Goal: Task Accomplishment & Management: Manage account settings

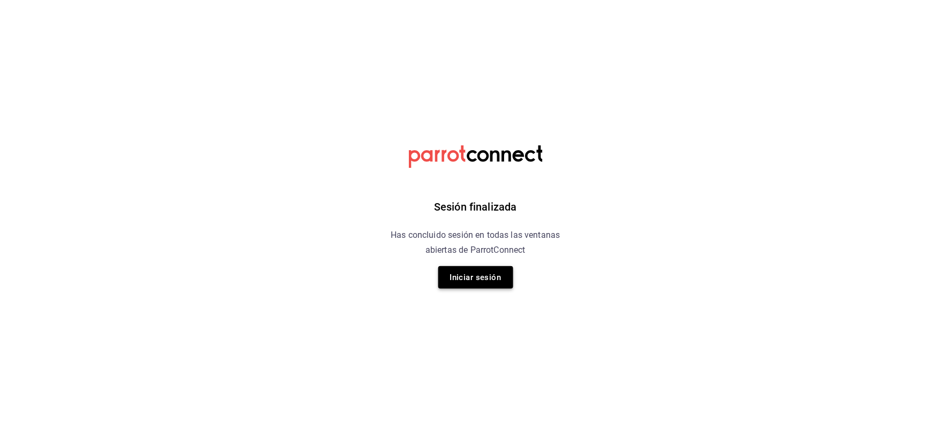
click at [487, 282] on button "Iniciar sesión" at bounding box center [475, 277] width 75 height 22
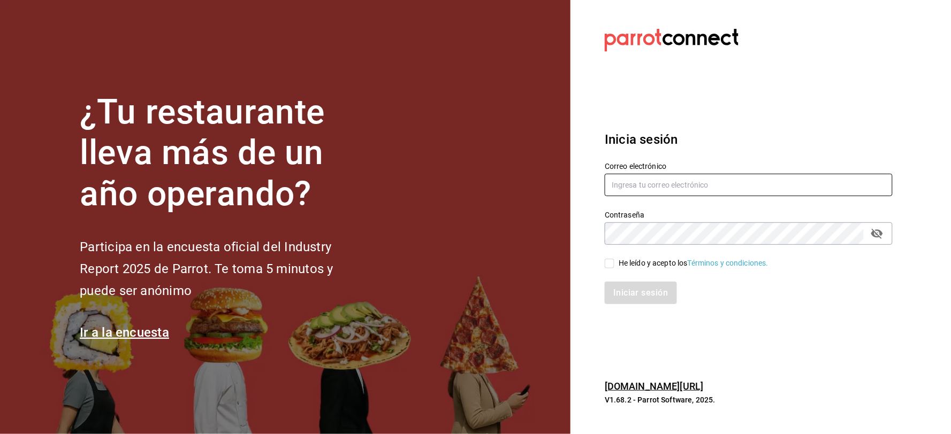
click at [660, 186] on input "text" at bounding box center [749, 185] width 288 height 22
type input "[EMAIL_ADDRESS][DOMAIN_NAME]"
click at [633, 264] on div "He leído y acepto los Términos y condiciones." at bounding box center [694, 263] width 150 height 11
click at [614, 264] on input "He leído y acepto los Términos y condiciones." at bounding box center [610, 264] width 10 height 10
checkbox input "true"
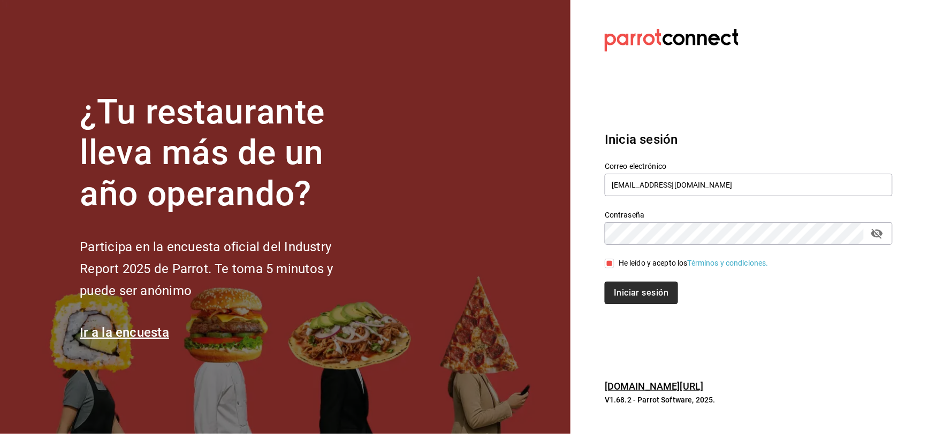
click at [648, 297] on button "Iniciar sesión" at bounding box center [641, 293] width 73 height 22
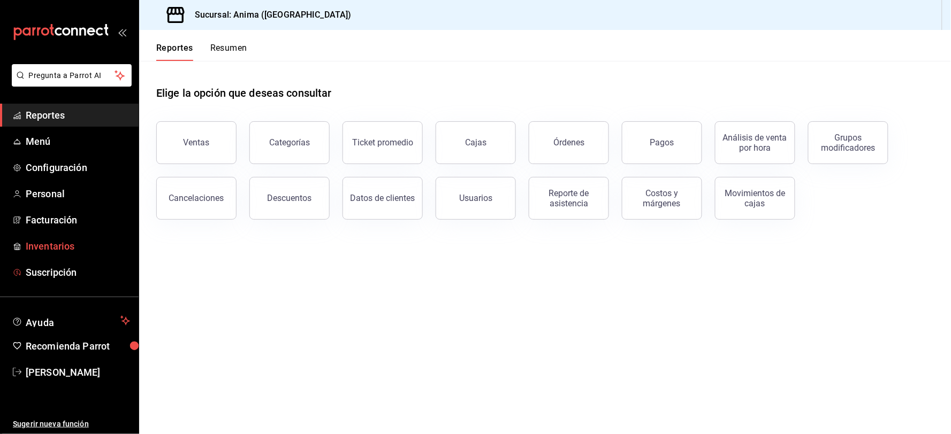
click at [60, 248] on span "Inventarios" at bounding box center [78, 246] width 104 height 14
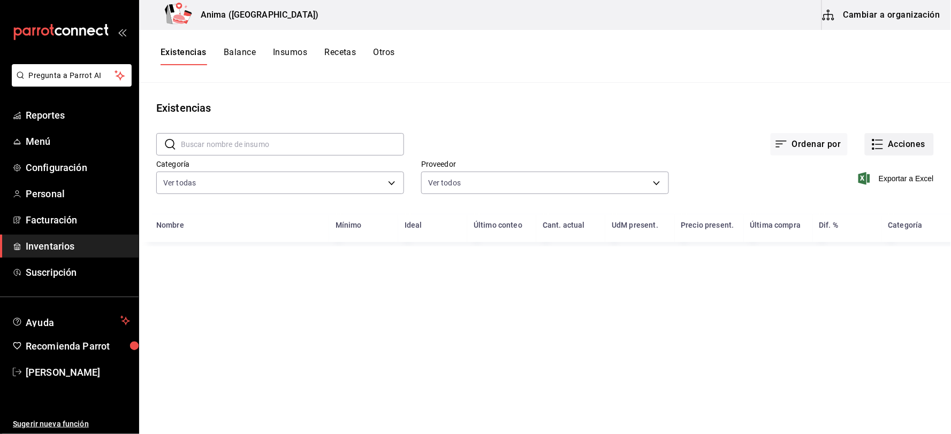
click at [904, 146] on button "Acciones" at bounding box center [899, 144] width 69 height 22
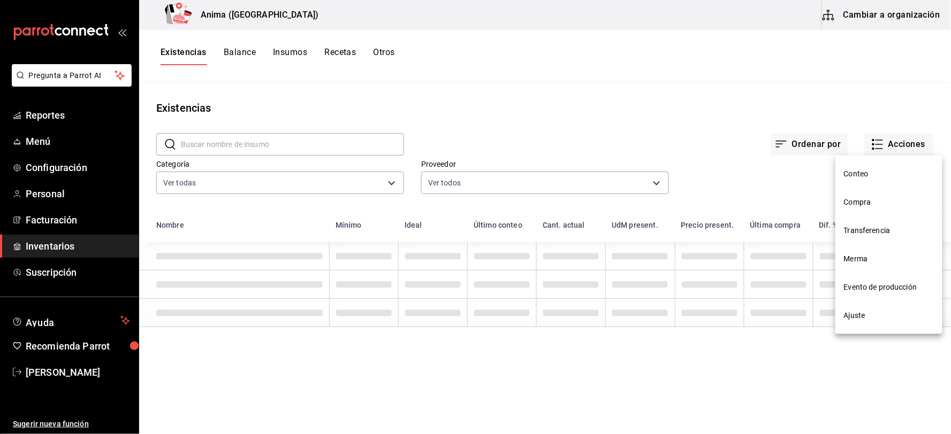
click at [880, 209] on li "Compra" at bounding box center [888, 202] width 107 height 28
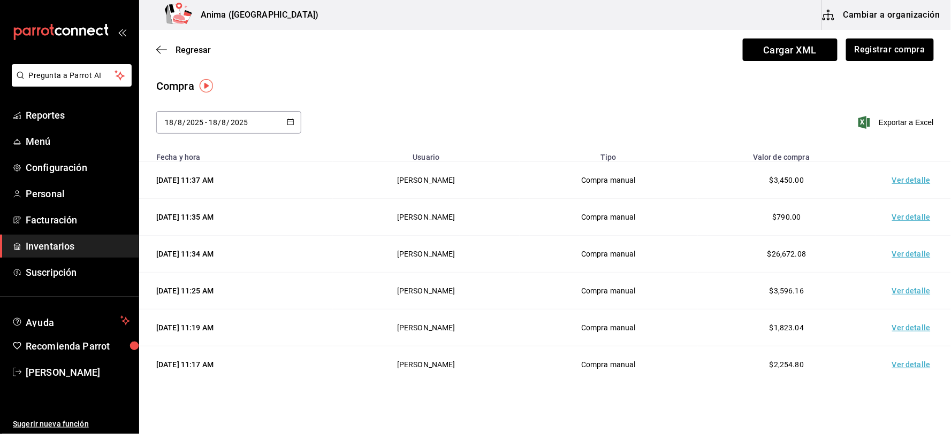
click at [901, 254] on td "Ver detalle" at bounding box center [913, 254] width 75 height 37
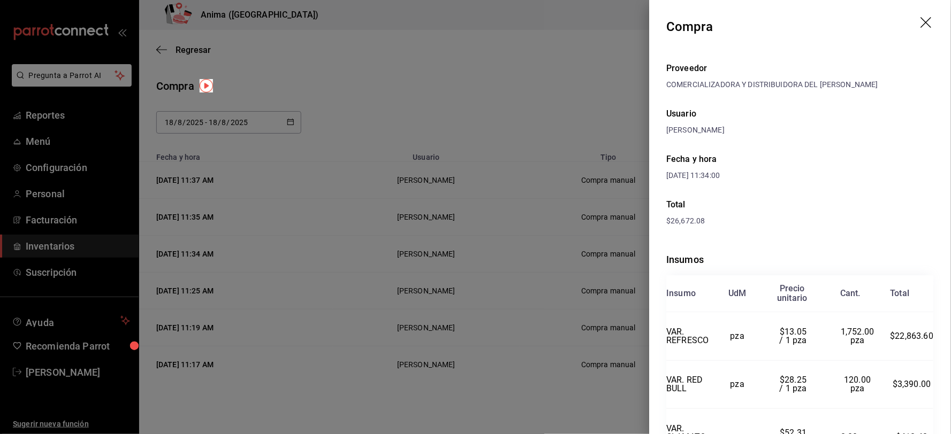
click at [410, 157] on div at bounding box center [475, 217] width 951 height 434
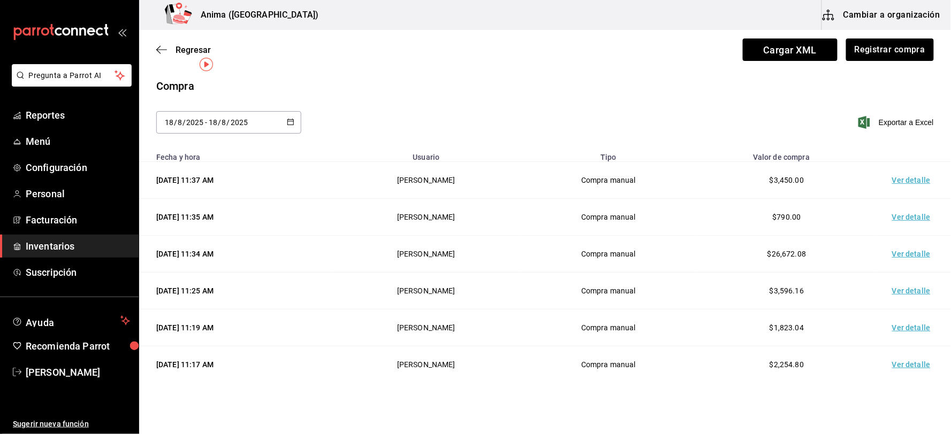
scroll to position [59, 0]
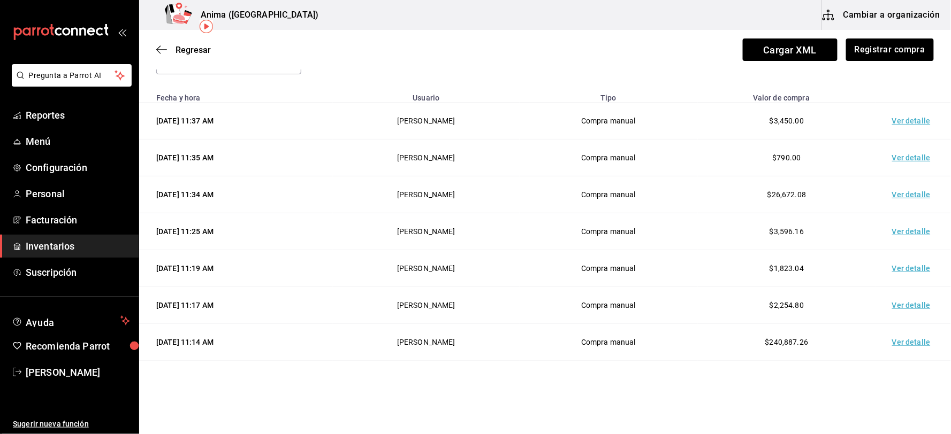
click at [891, 234] on td "Ver detalle" at bounding box center [913, 231] width 75 height 37
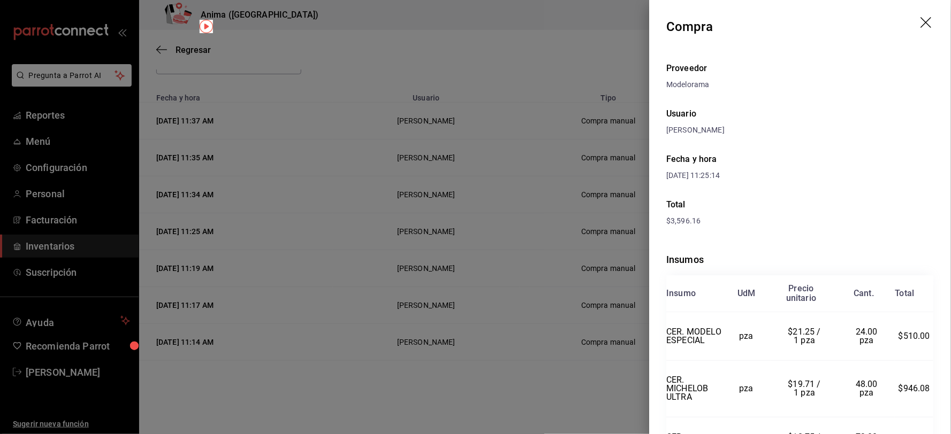
click at [462, 223] on div at bounding box center [475, 217] width 951 height 434
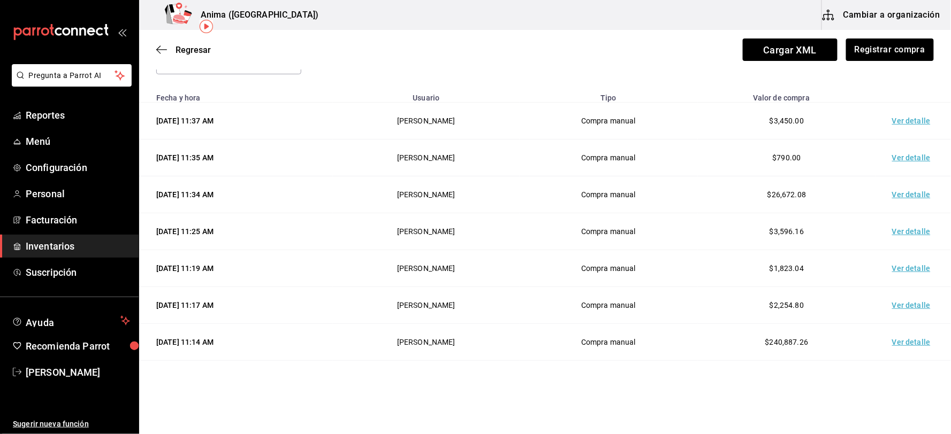
click at [899, 263] on td "Ver detalle" at bounding box center [913, 268] width 75 height 37
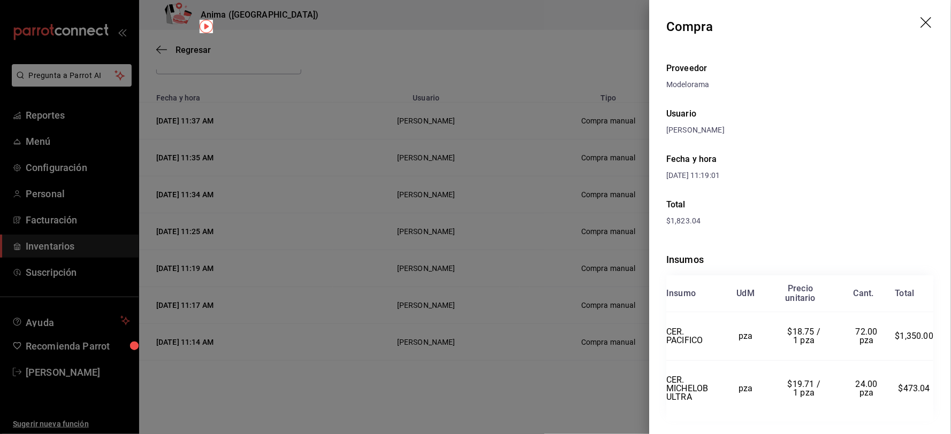
click at [503, 266] on div at bounding box center [475, 217] width 951 height 434
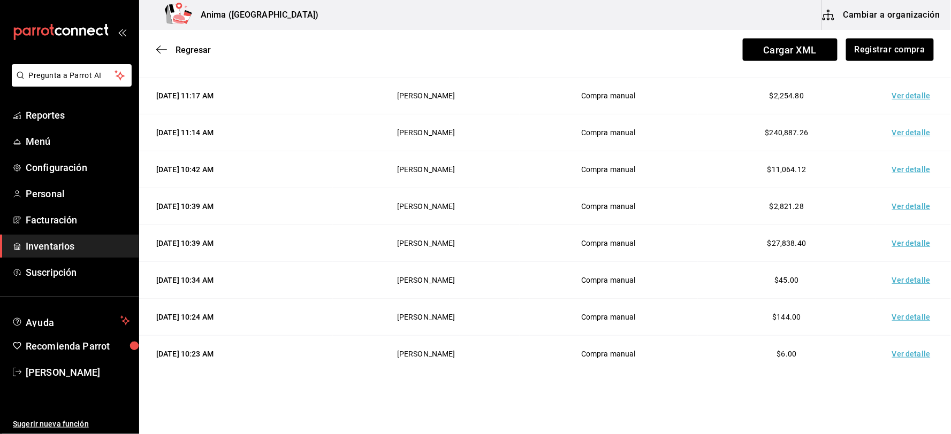
scroll to position [285, 0]
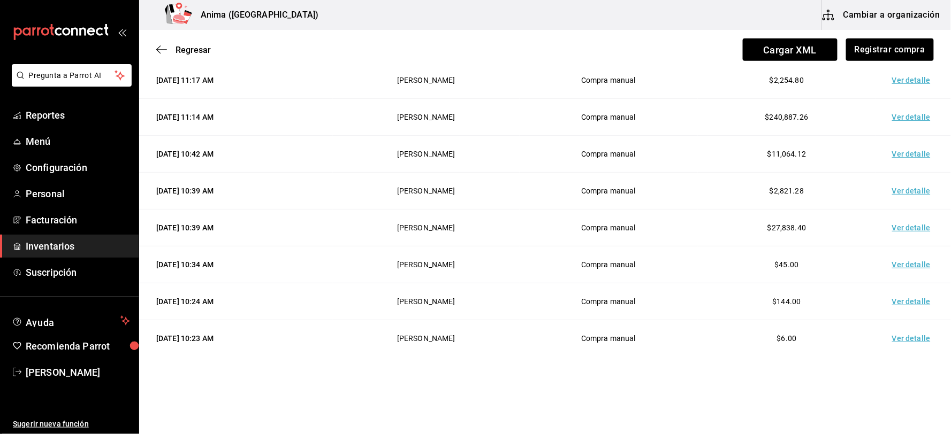
click at [896, 226] on td "Ver detalle" at bounding box center [913, 228] width 75 height 37
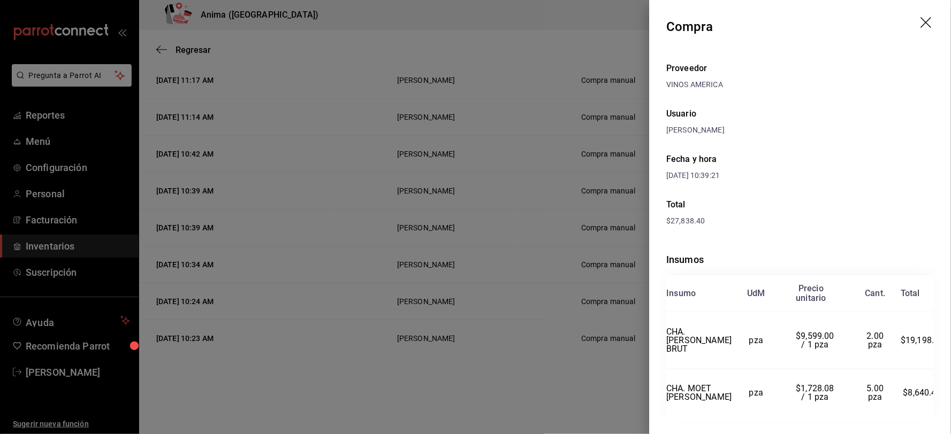
scroll to position [56, 0]
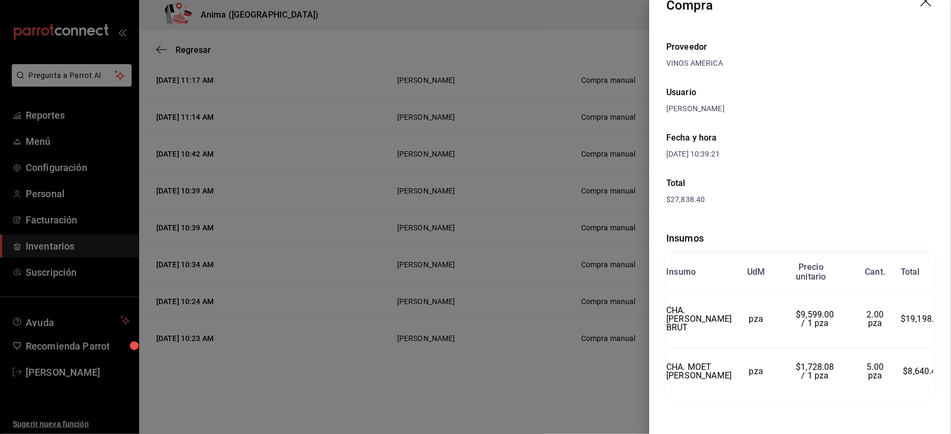
click at [477, 293] on div at bounding box center [475, 217] width 951 height 434
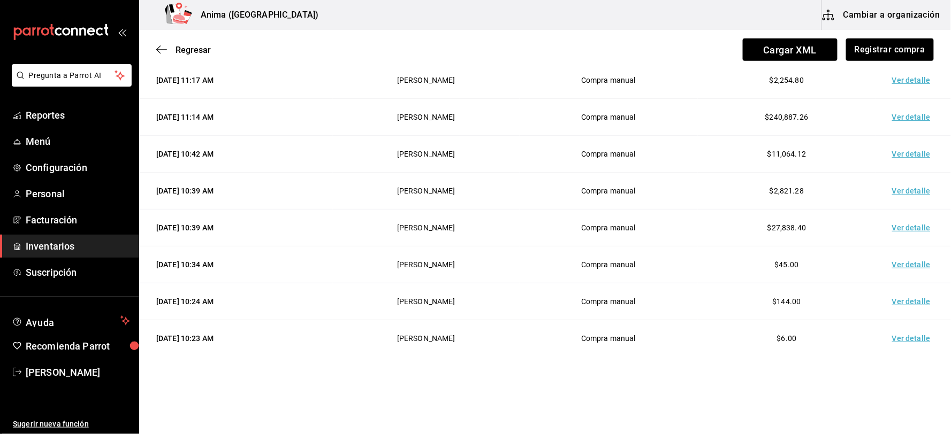
click at [890, 115] on td "Ver detalle" at bounding box center [913, 117] width 75 height 37
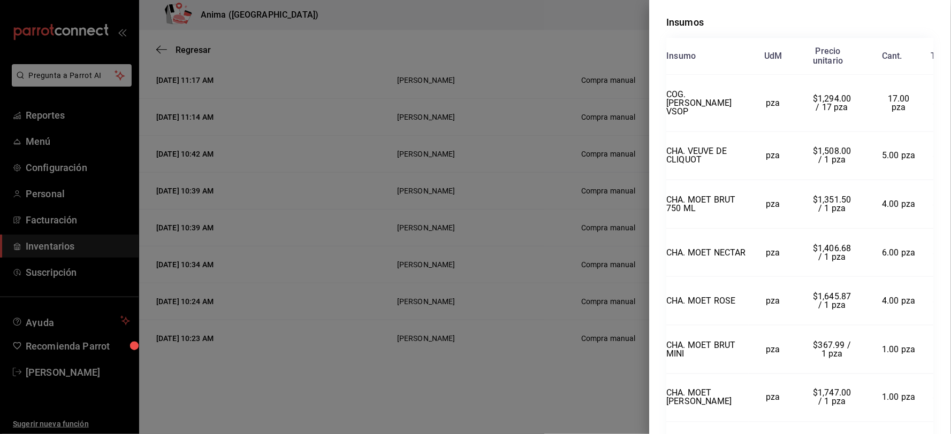
scroll to position [416, 0]
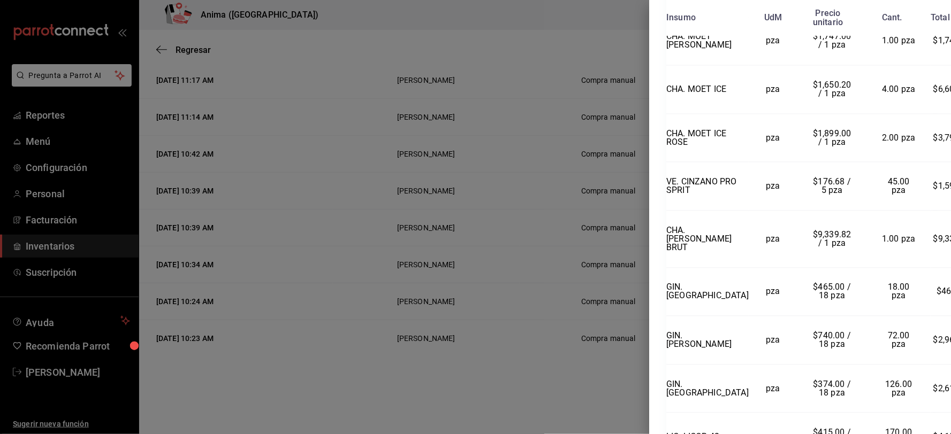
click at [773, 266] on td "pza" at bounding box center [773, 239] width 49 height 57
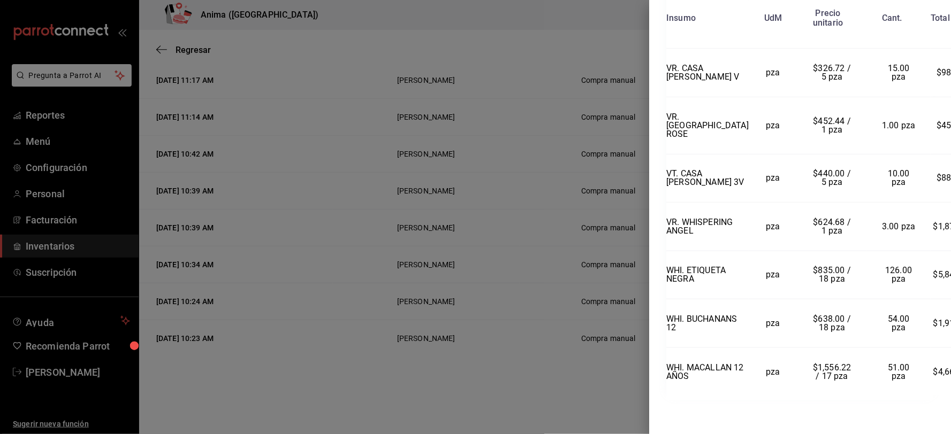
scroll to position [2684, 0]
click at [530, 219] on div at bounding box center [475, 217] width 951 height 434
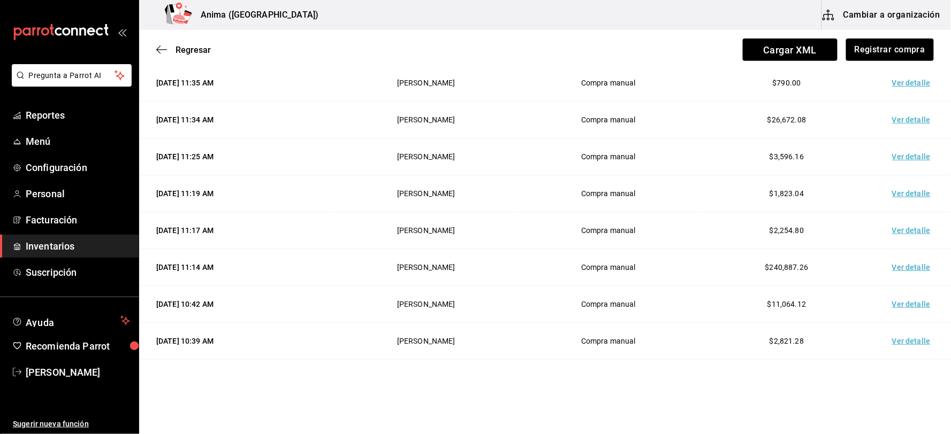
scroll to position [0, 0]
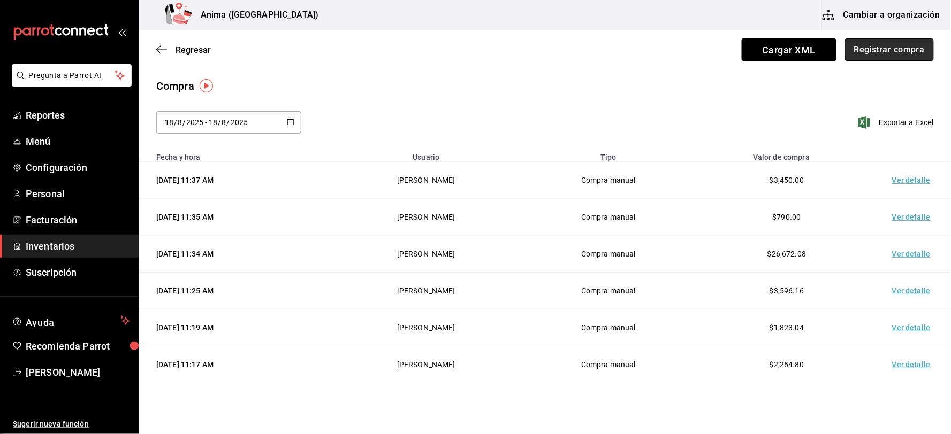
click at [858, 57] on button "Registrar compra" at bounding box center [889, 50] width 89 height 22
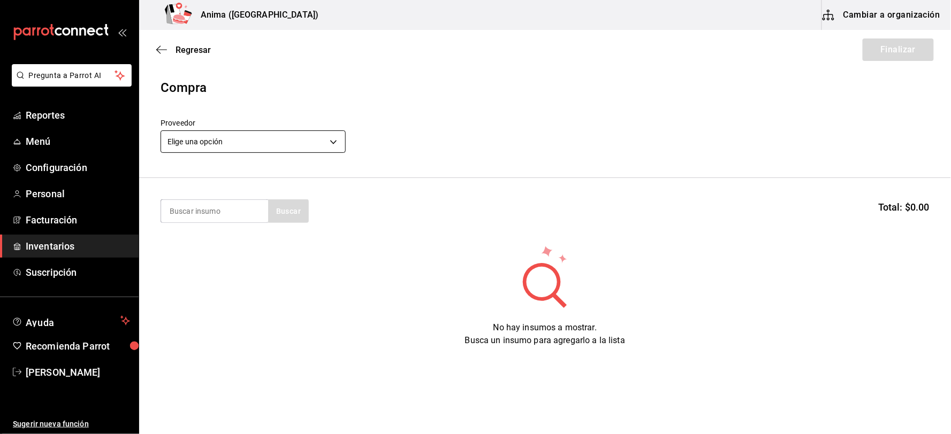
click at [221, 141] on body "Pregunta a Parrot AI Reportes Menú Configuración Personal Facturación Inventari…" at bounding box center [475, 187] width 951 height 374
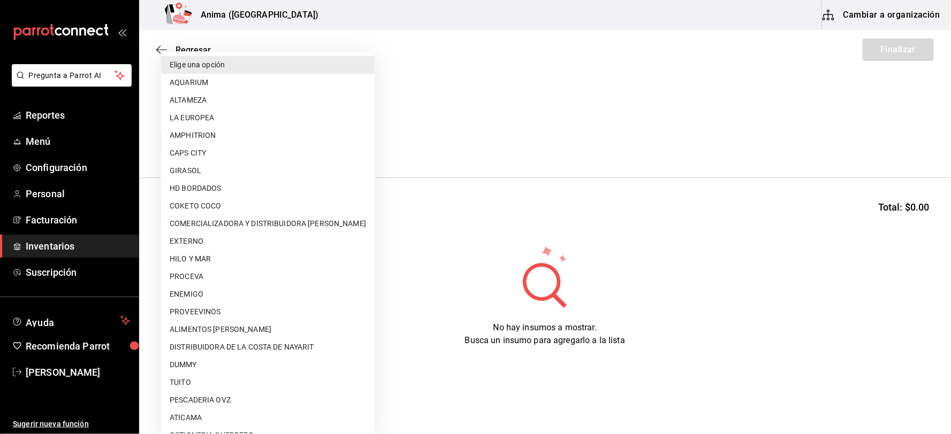
click at [434, 147] on div at bounding box center [475, 217] width 951 height 434
click at [226, 148] on body "Pregunta a Parrot AI Reportes Menú Configuración Personal Facturación Inventari…" at bounding box center [475, 187] width 951 height 374
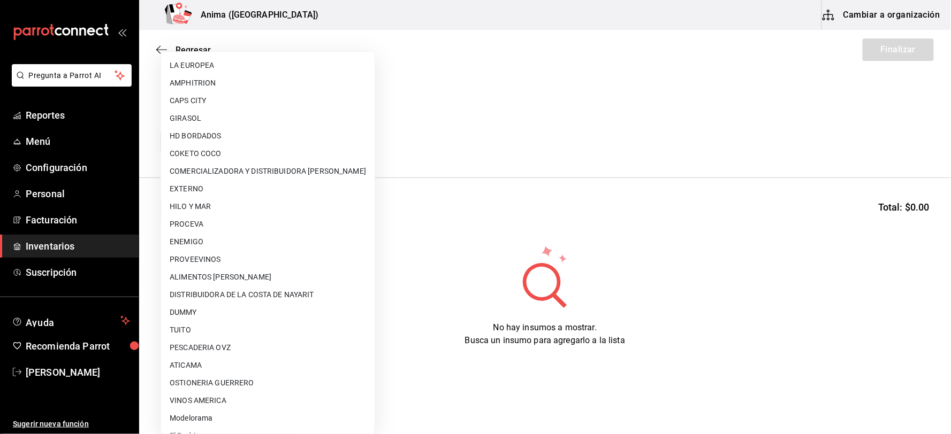
scroll to position [138, 0]
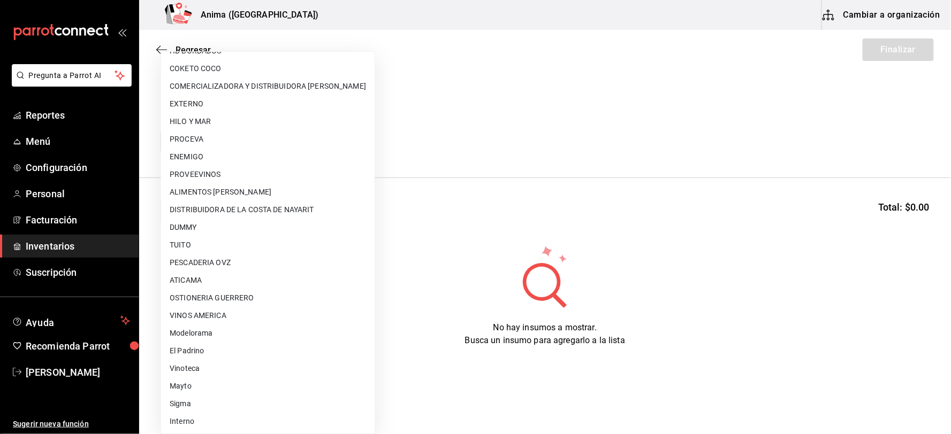
click at [209, 346] on li "El Padrino" at bounding box center [267, 351] width 213 height 18
type input "3d2fc1bc-7a4d-4d26-90b4-a66c75900bbd"
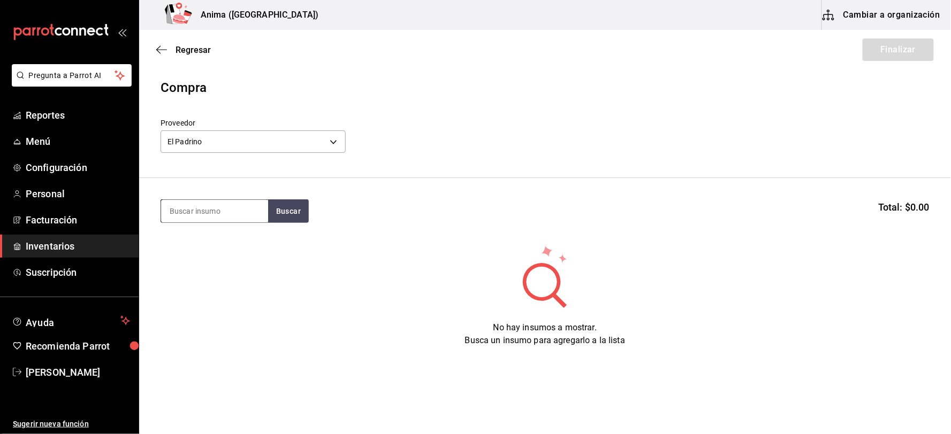
click at [206, 214] on input at bounding box center [214, 211] width 107 height 22
type input "EMPA"
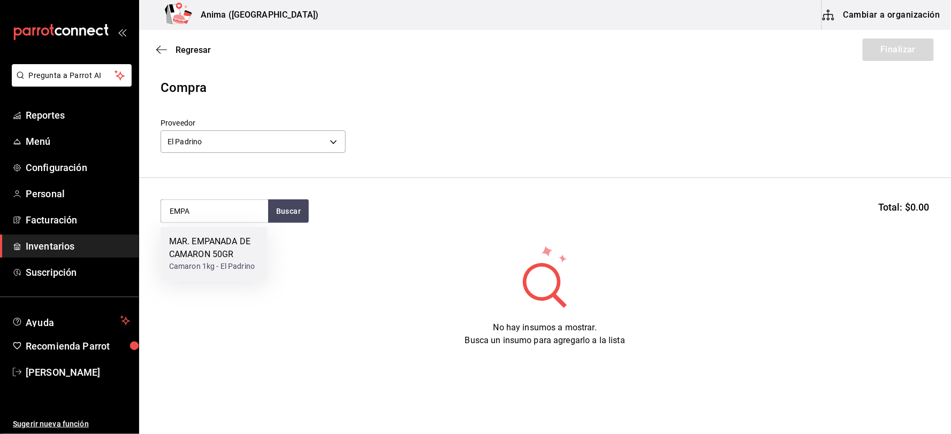
click at [205, 252] on div "MAR. EMPANADA DE CAMARON 50GR" at bounding box center [214, 249] width 90 height 26
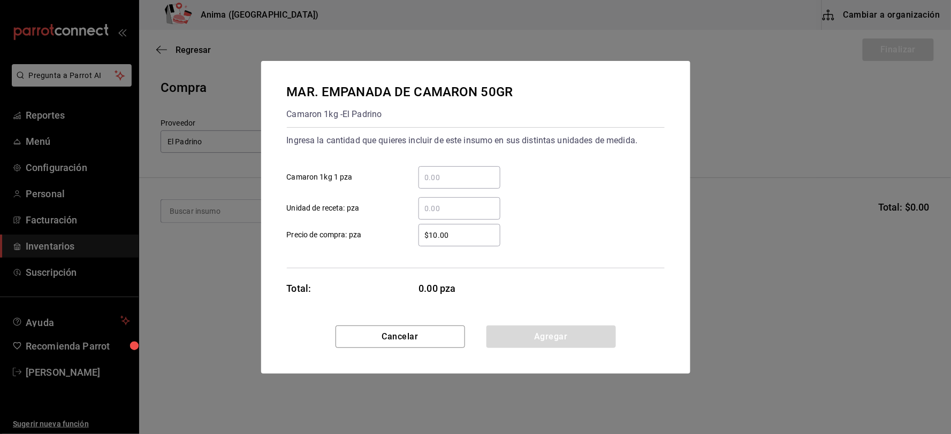
click at [437, 214] on input "​ Unidad de receta: pza" at bounding box center [459, 208] width 82 height 13
type input "34"
type input "$1"
click button "Agregar" at bounding box center [550, 337] width 129 height 22
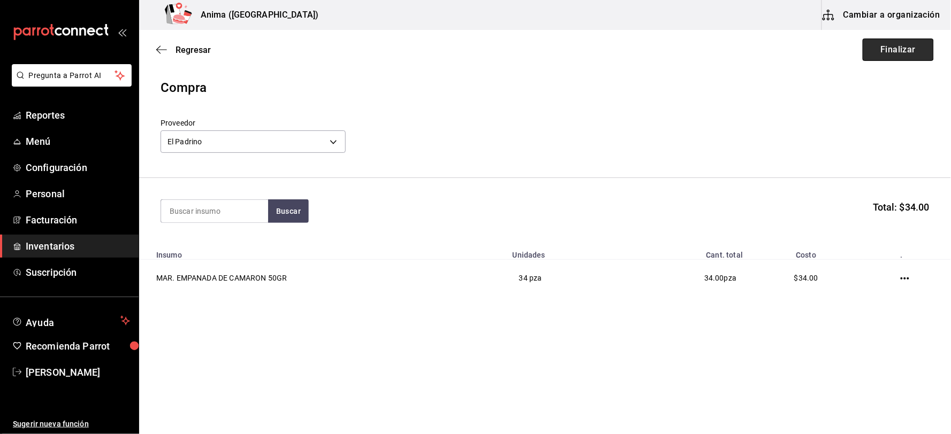
click at [887, 48] on button "Finalizar" at bounding box center [898, 50] width 71 height 22
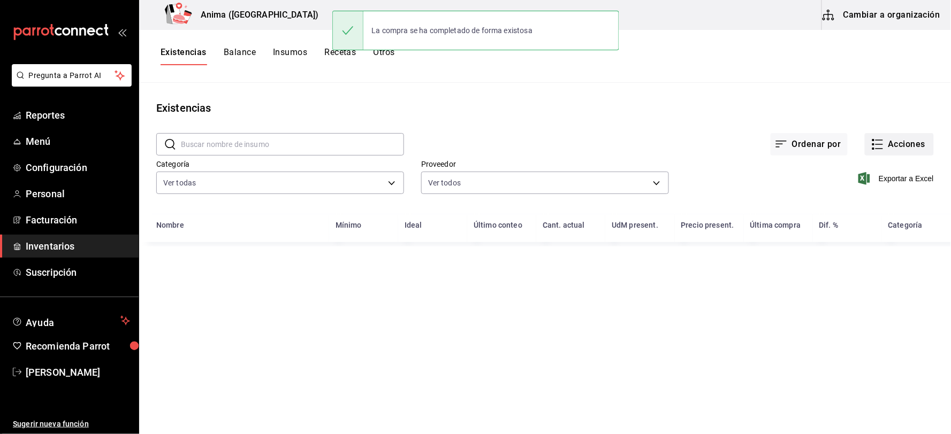
click at [904, 141] on button "Acciones" at bounding box center [899, 144] width 69 height 22
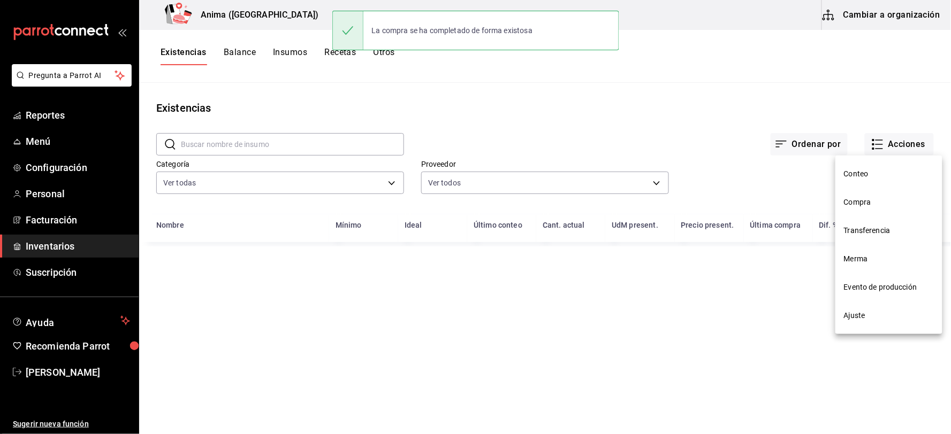
click at [873, 200] on span "Compra" at bounding box center [889, 202] width 90 height 11
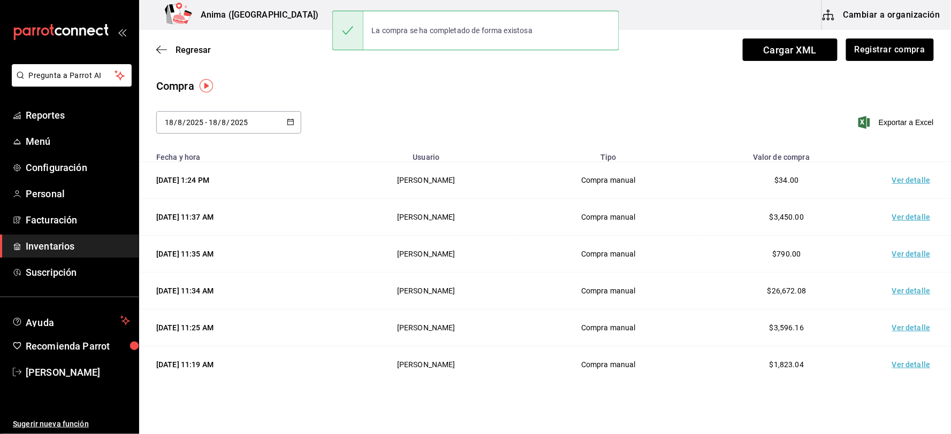
click at [901, 183] on td "Ver detalle" at bounding box center [913, 180] width 75 height 37
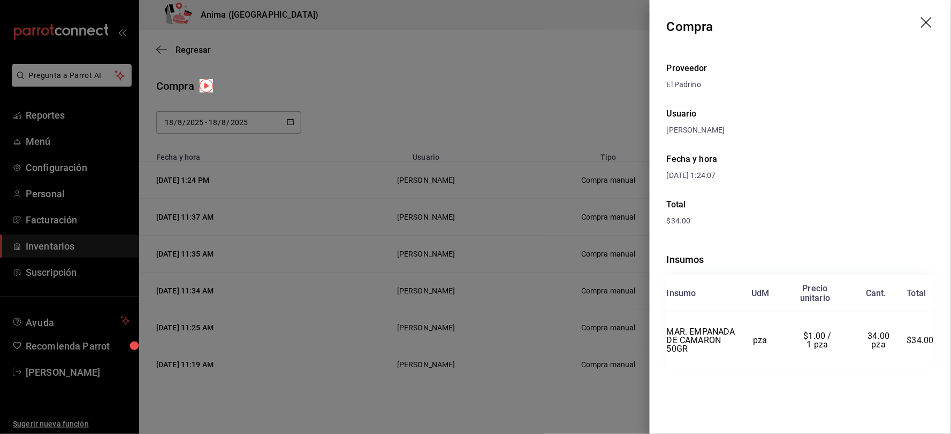
click at [484, 177] on div at bounding box center [475, 217] width 951 height 434
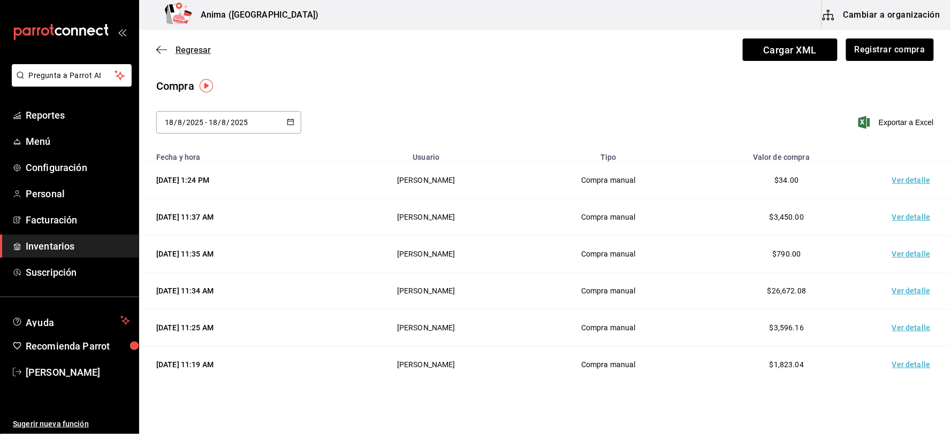
click at [192, 54] on span "Regresar" at bounding box center [193, 50] width 35 height 10
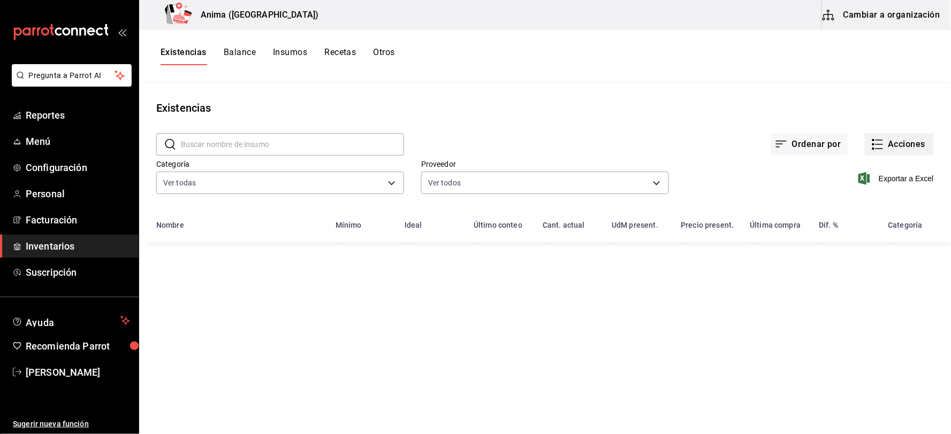
click at [899, 138] on button "Acciones" at bounding box center [899, 144] width 69 height 22
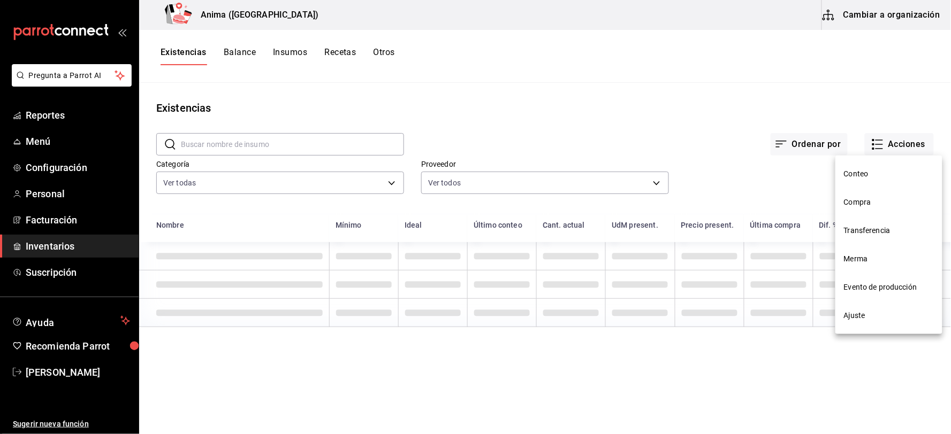
click at [863, 264] on span "Merma" at bounding box center [889, 259] width 90 height 11
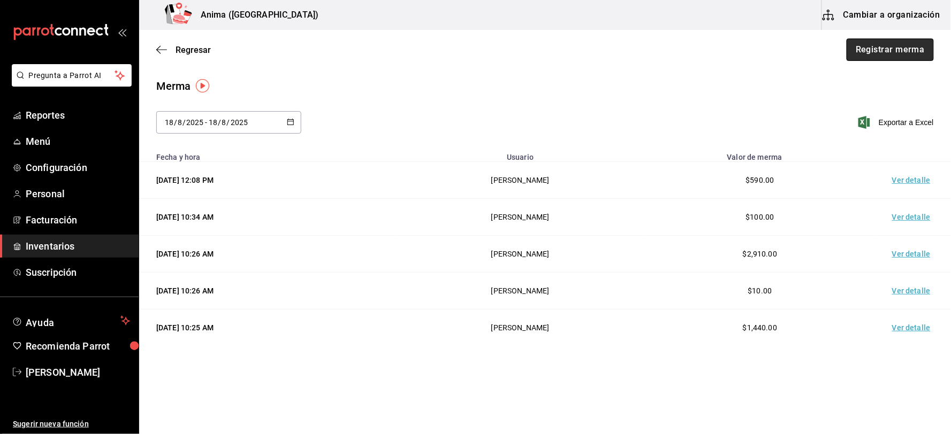
click at [907, 52] on button "Registrar merma" at bounding box center [889, 50] width 87 height 22
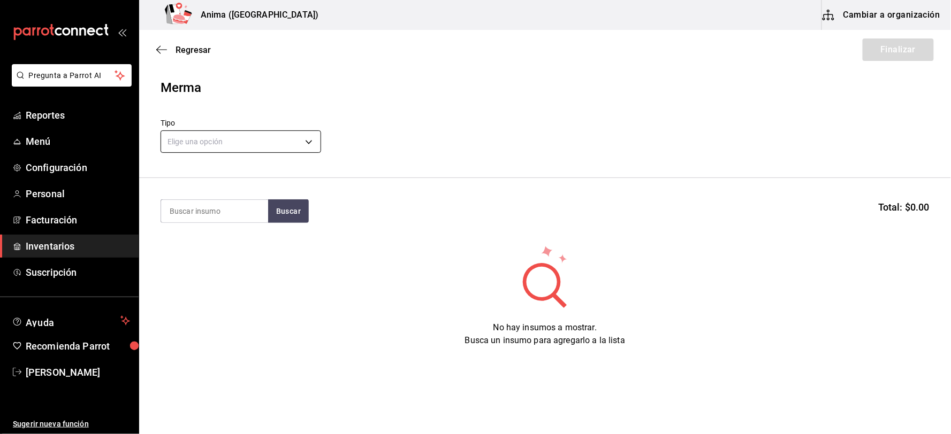
click at [221, 141] on body "Pregunta a Parrot AI Reportes Menú Configuración Personal Facturación Inventari…" at bounding box center [475, 187] width 951 height 374
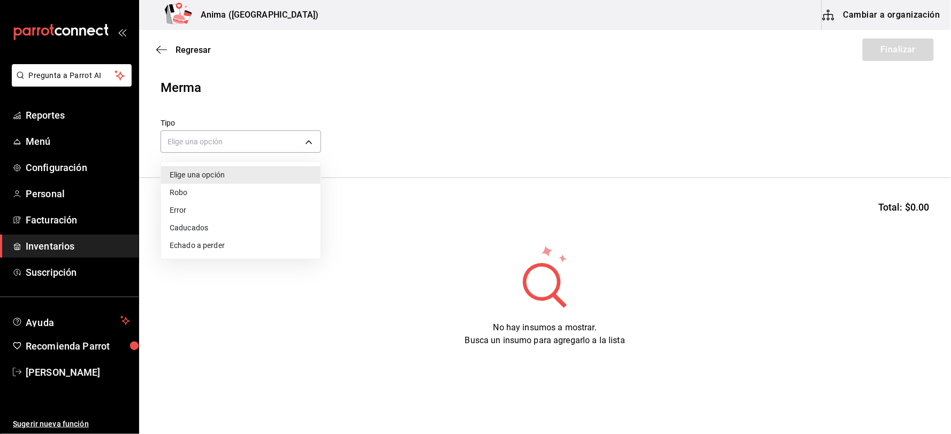
click at [206, 208] on li "Error" at bounding box center [240, 211] width 159 height 18
type input "ERROR"
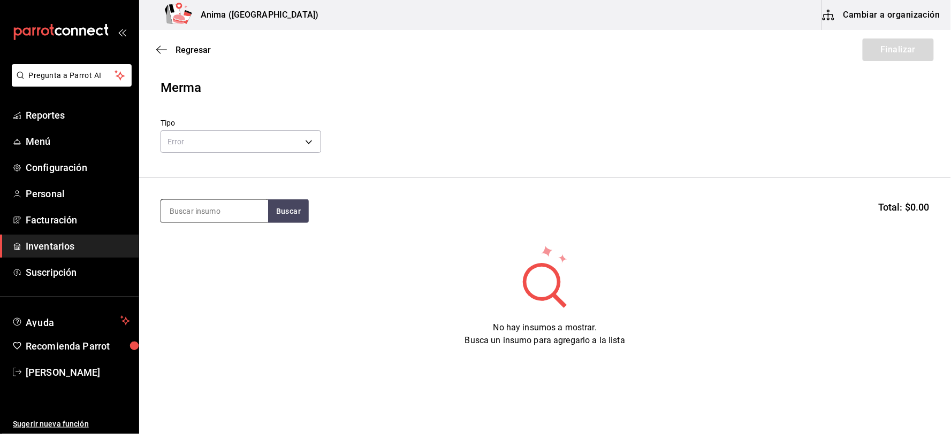
click at [190, 211] on input at bounding box center [214, 211] width 107 height 22
type input "LECH"
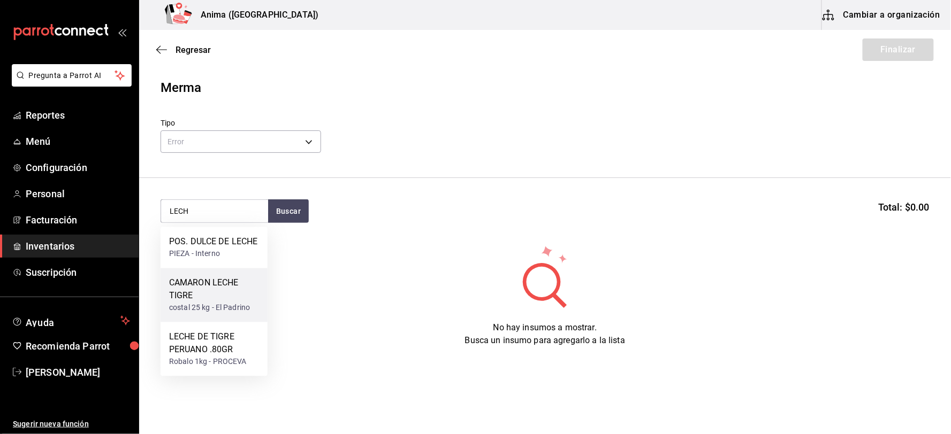
click at [216, 283] on div "CAMARON LECHE TIGRE" at bounding box center [214, 290] width 90 height 26
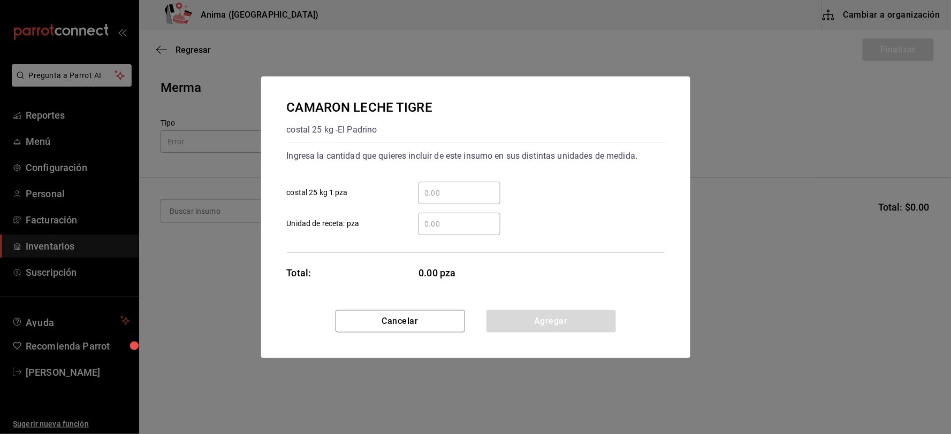
click at [431, 226] on input "​ Unidad de receta: pza" at bounding box center [459, 224] width 82 height 13
type input "1.5"
click button "Agregar" at bounding box center [550, 321] width 129 height 22
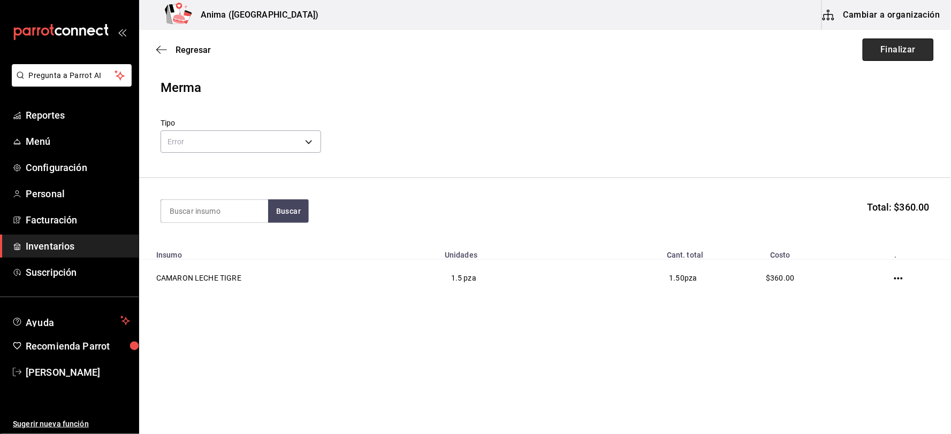
click at [912, 49] on button "Finalizar" at bounding box center [898, 50] width 71 height 22
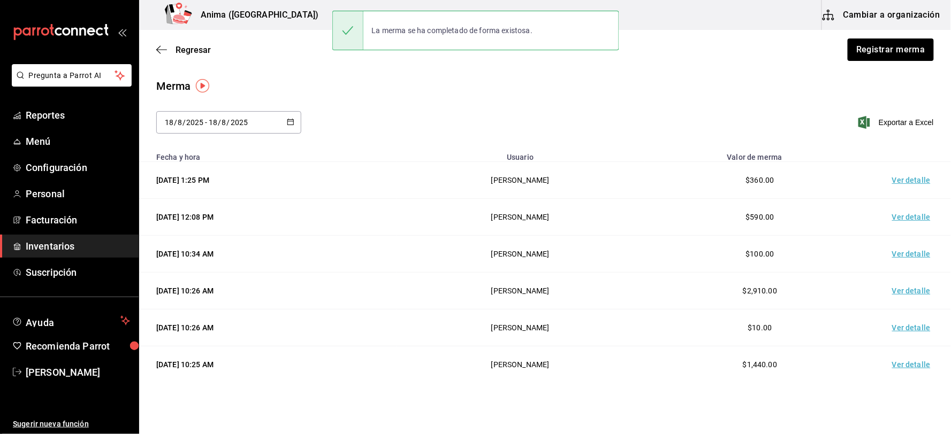
click at [906, 179] on td "Ver detalle" at bounding box center [913, 180] width 75 height 37
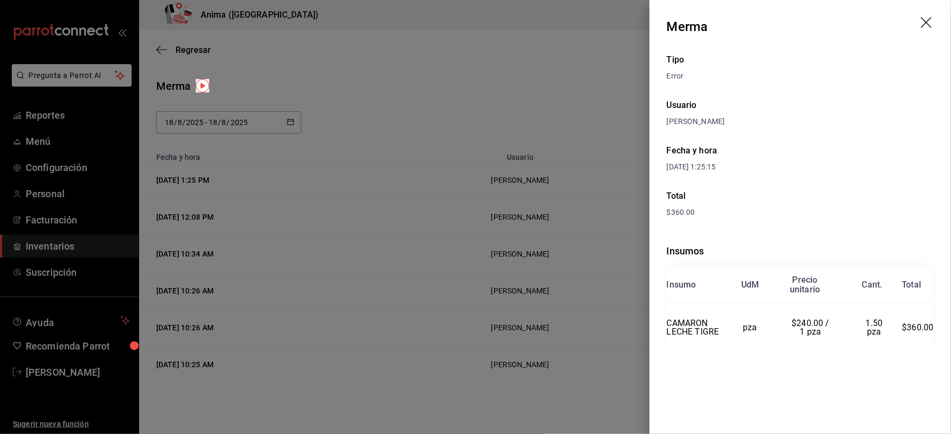
click at [512, 113] on div at bounding box center [475, 217] width 951 height 434
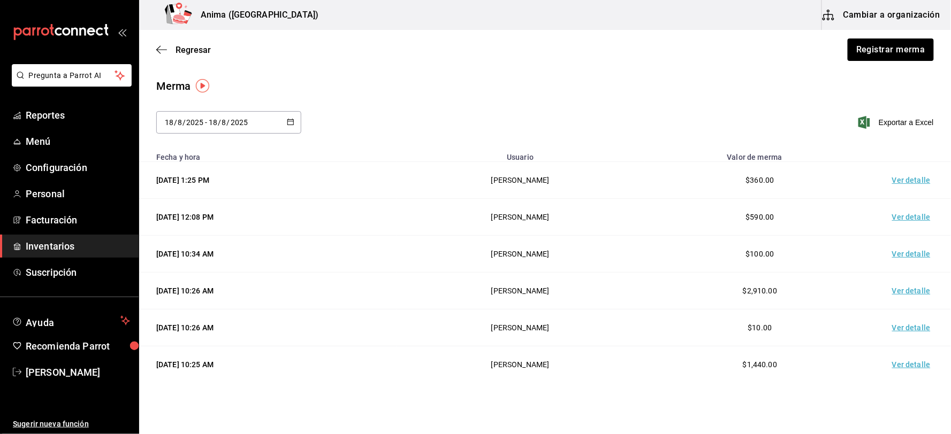
click at [74, 239] on span "Inventarios" at bounding box center [78, 246] width 104 height 14
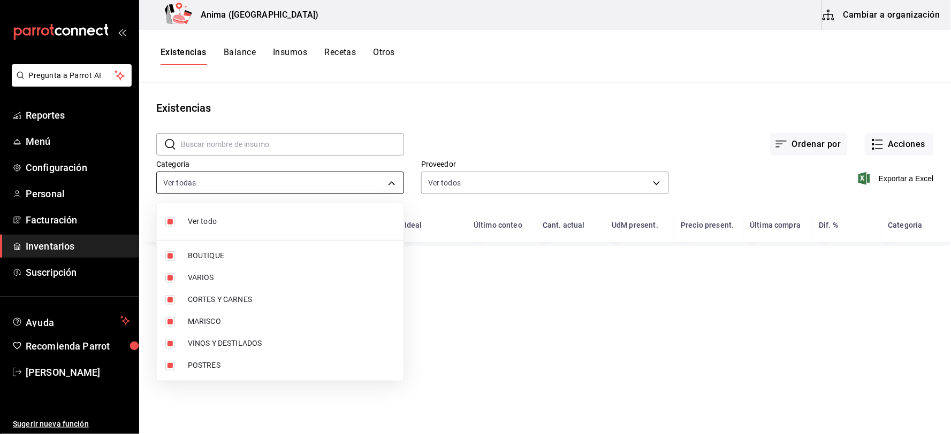
click at [285, 183] on body "Pregunta a Parrot AI Reportes Menú Configuración Personal Facturación Inventari…" at bounding box center [475, 213] width 951 height 427
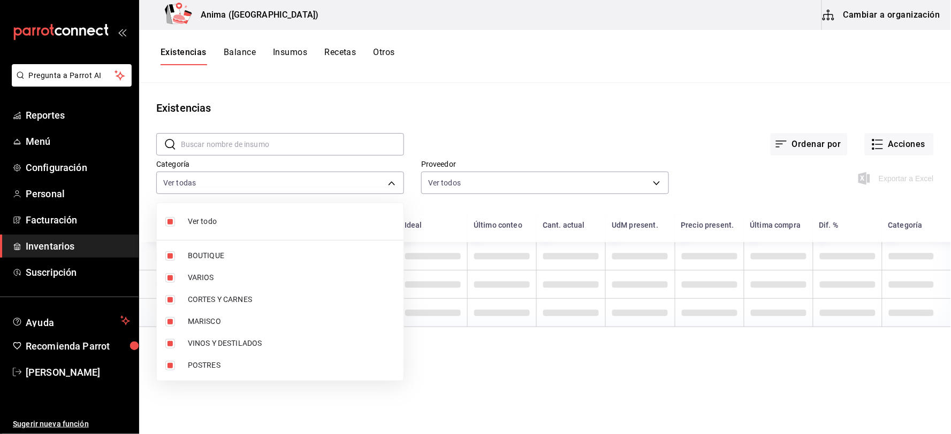
click at [237, 219] on span "Ver todo" at bounding box center [291, 221] width 207 height 11
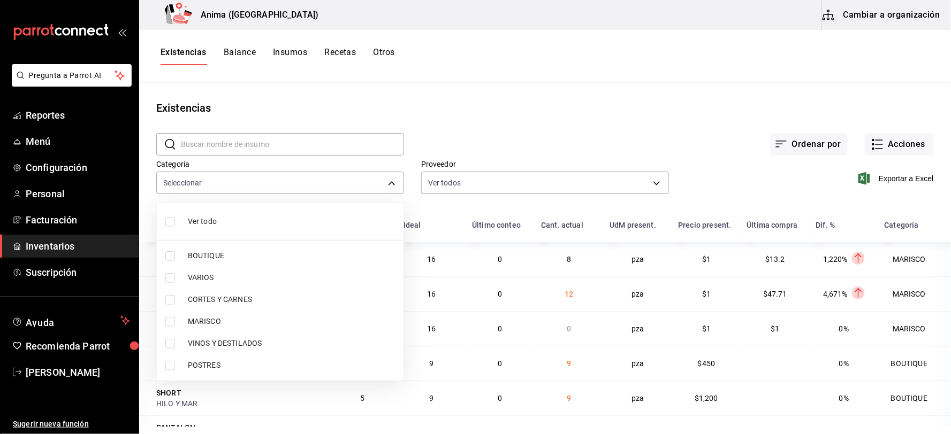
checkbox input "false"
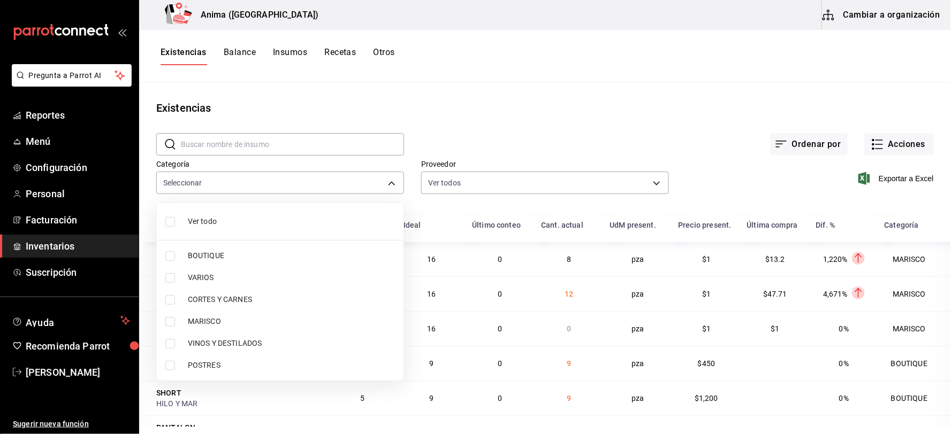
checkbox input "false"
click at [227, 297] on span "CORTES Y CARNES" at bounding box center [291, 299] width 207 height 11
type input "25ca08b6-c196-4e5f-8d33-b1c280b398e0"
checkbox input "true"
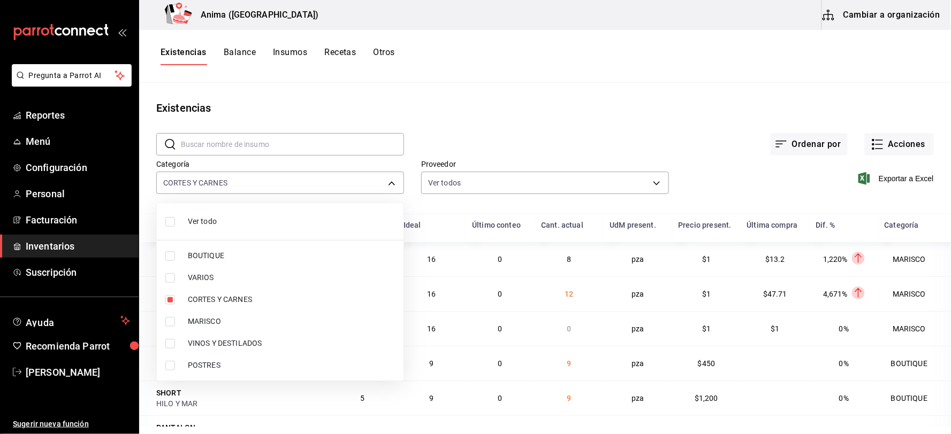
click at [215, 326] on span "MARISCO" at bounding box center [291, 321] width 207 height 11
type input "25ca08b6-c196-4e5f-8d33-b1c280b398e0,e4a6aad4-6442-4f1c-ab70-50dba9de60d7"
checkbox input "true"
click at [220, 362] on span "POSTRES" at bounding box center [291, 365] width 207 height 11
type input "25ca08b6-c196-4e5f-8d33-b1c280b398e0,e4a6aad4-6442-4f1c-ab70-50dba9de60d7,ee768…"
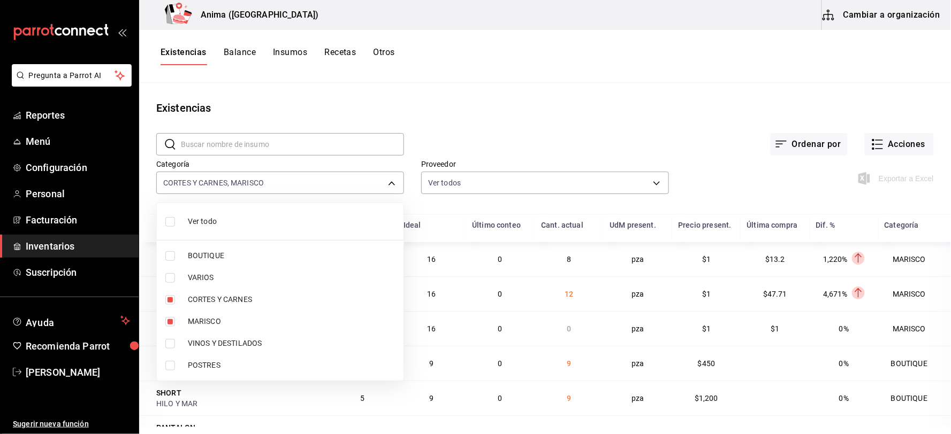
checkbox input "true"
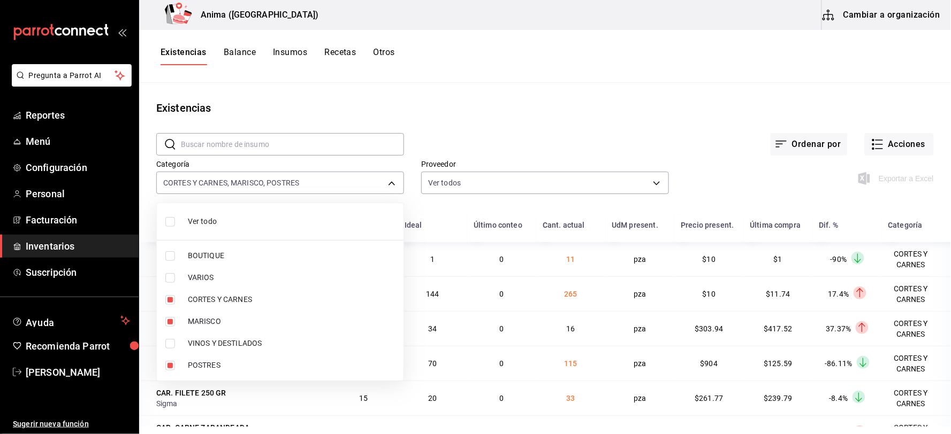
click at [601, 131] on div at bounding box center [475, 217] width 951 height 434
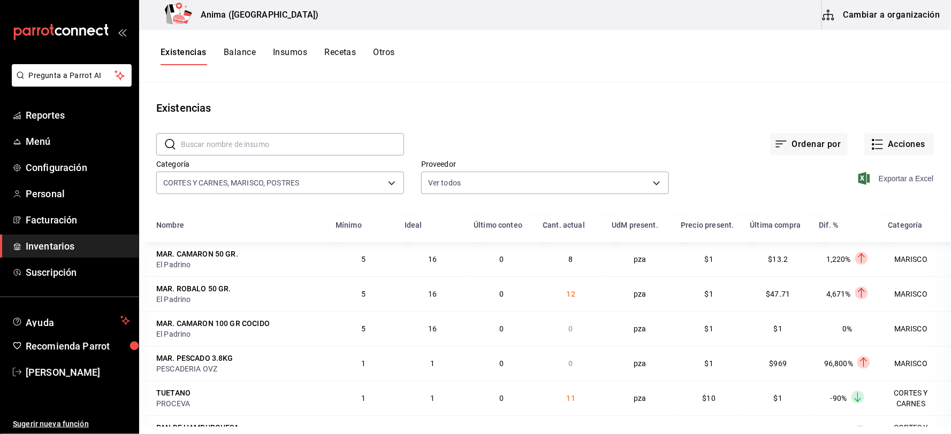
click at [892, 179] on span "Exportar a Excel" at bounding box center [896, 178] width 73 height 13
click at [878, 148] on button "Acciones" at bounding box center [899, 144] width 69 height 22
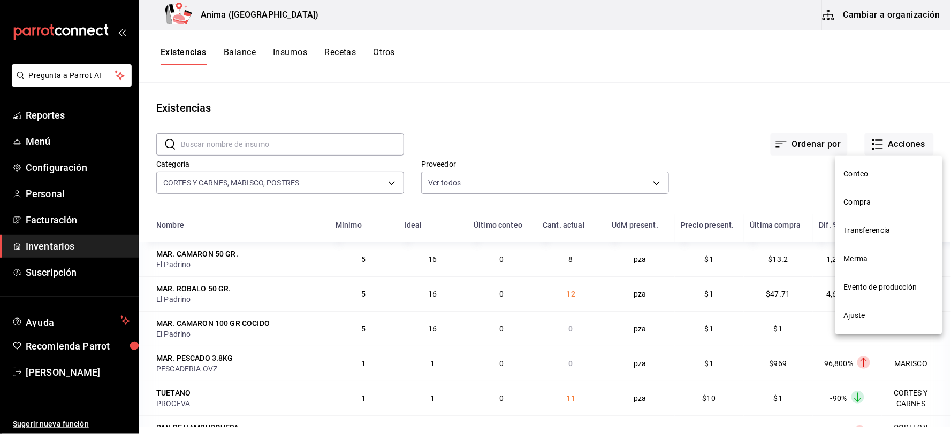
click at [855, 199] on span "Compra" at bounding box center [889, 202] width 90 height 11
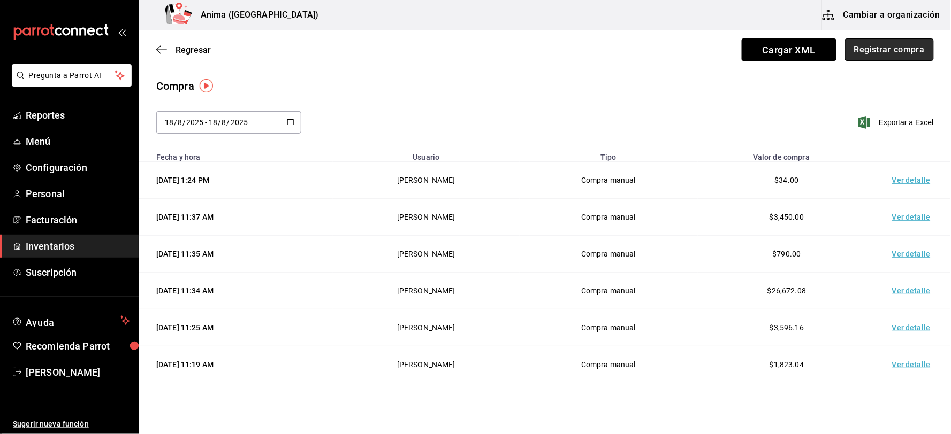
click at [885, 52] on button "Registrar compra" at bounding box center [889, 50] width 89 height 22
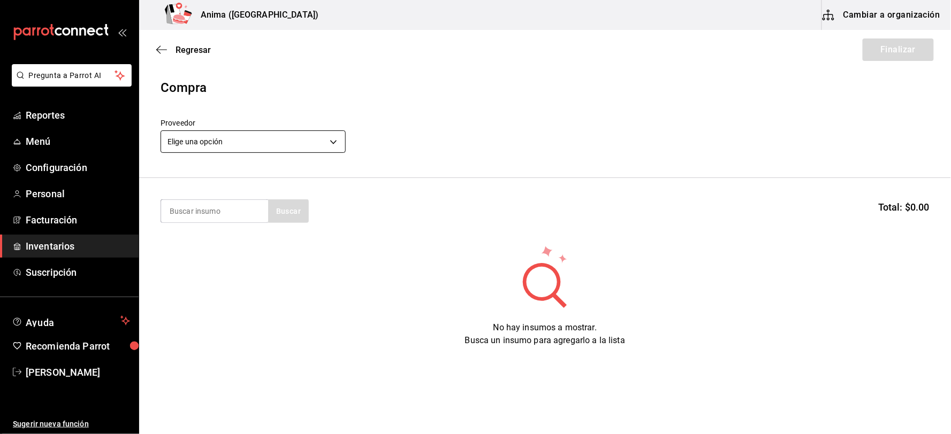
click at [235, 143] on body "Pregunta a Parrot AI Reportes Menú Configuración Personal Facturación Inventari…" at bounding box center [475, 187] width 951 height 374
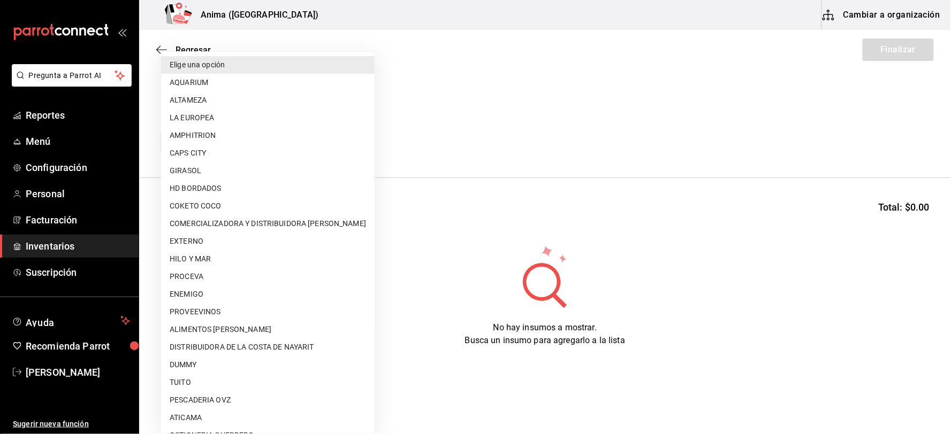
scroll to position [138, 0]
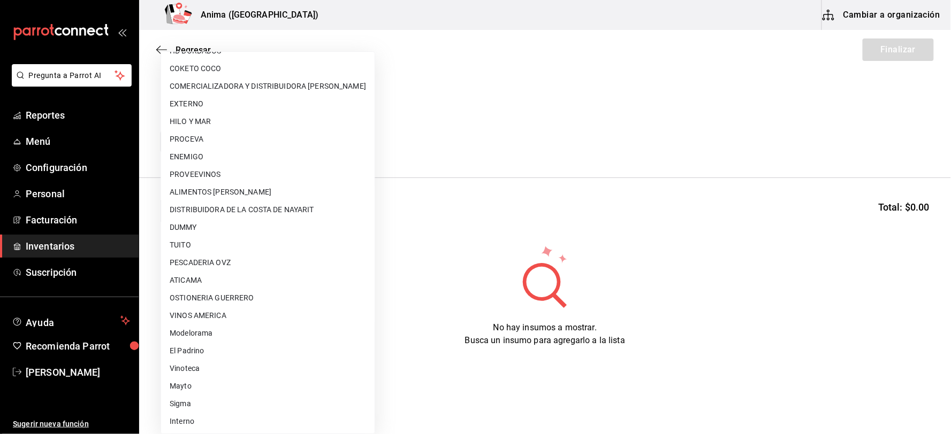
click at [626, 289] on div at bounding box center [475, 217] width 951 height 434
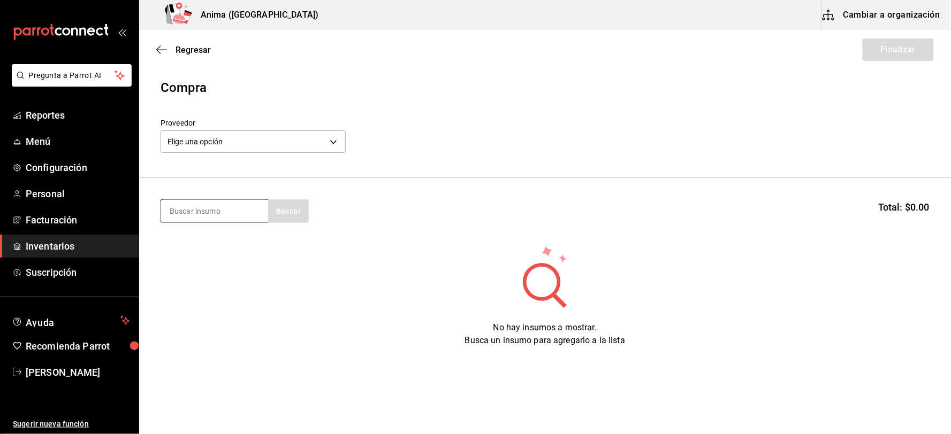
click at [223, 212] on input at bounding box center [214, 211] width 107 height 22
type input "NIEVE"
click at [225, 250] on div "bote de 7.73kg - Sigma" at bounding box center [207, 254] width 77 height 11
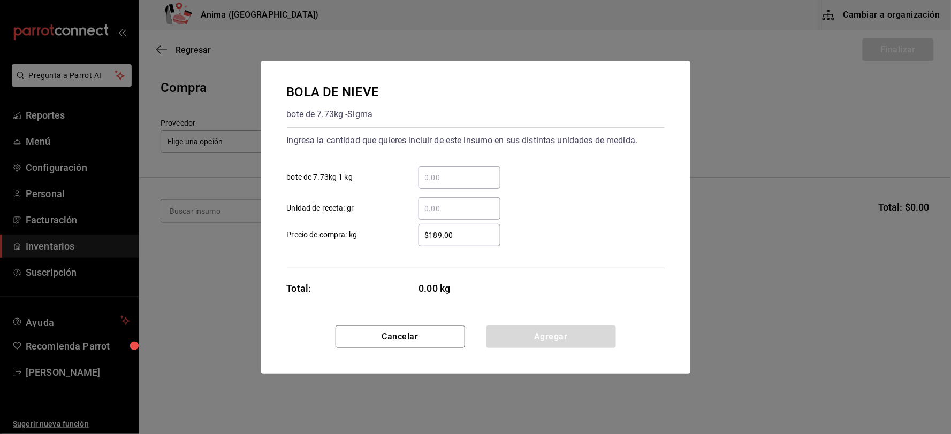
click at [433, 205] on input "​ Unidad de receta: gr" at bounding box center [459, 208] width 82 height 13
type input "188"
type input "$1"
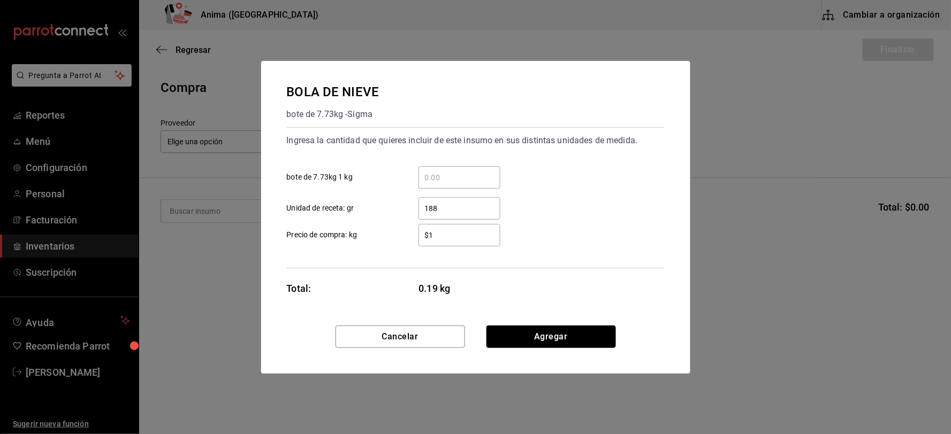
click button "Agregar" at bounding box center [550, 337] width 129 height 22
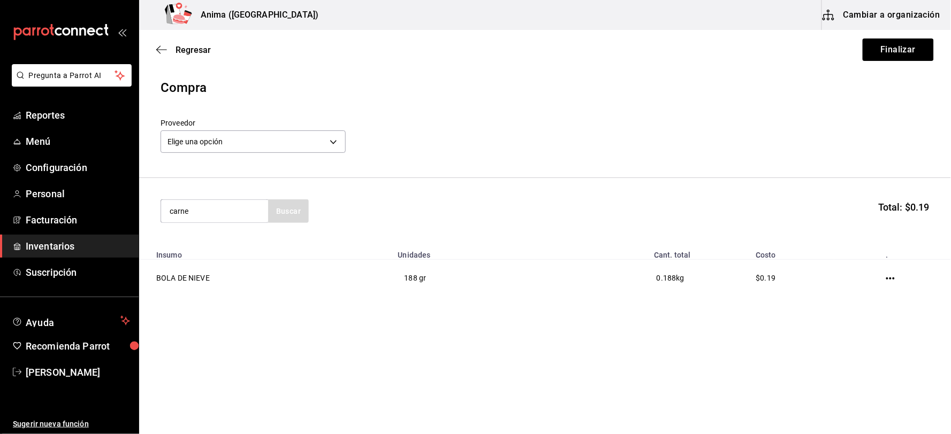
type input "carne"
click at [227, 237] on div "CAR. CARNE ZARANDEADA" at bounding box center [214, 249] width 90 height 26
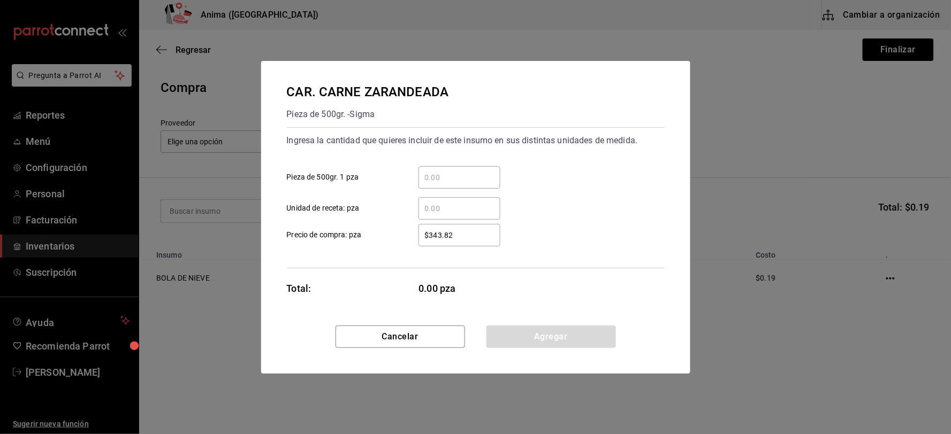
click at [462, 213] on input "​ Unidad de receta: pza" at bounding box center [459, 208] width 82 height 13
type input "1"
type input "$1"
click at [562, 332] on button "Agregar" at bounding box center [550, 337] width 129 height 22
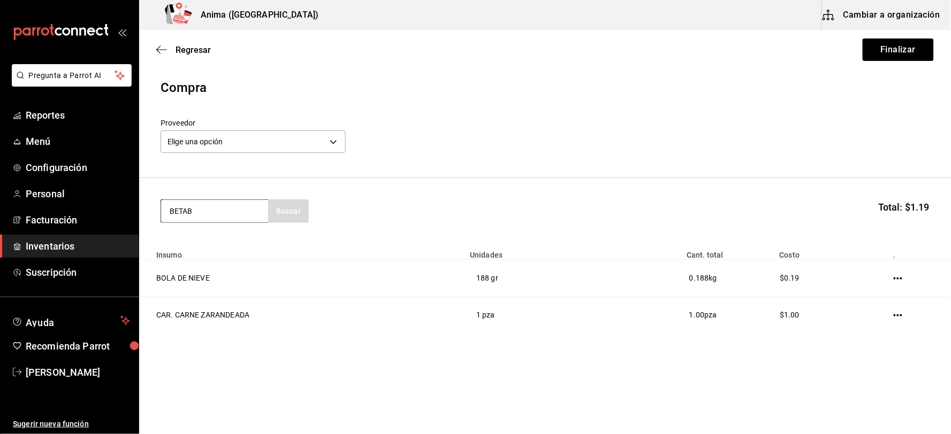
type input "BETAB"
click at [206, 242] on div "MAR. 200GR. BETABEL" at bounding box center [213, 242] width 89 height 13
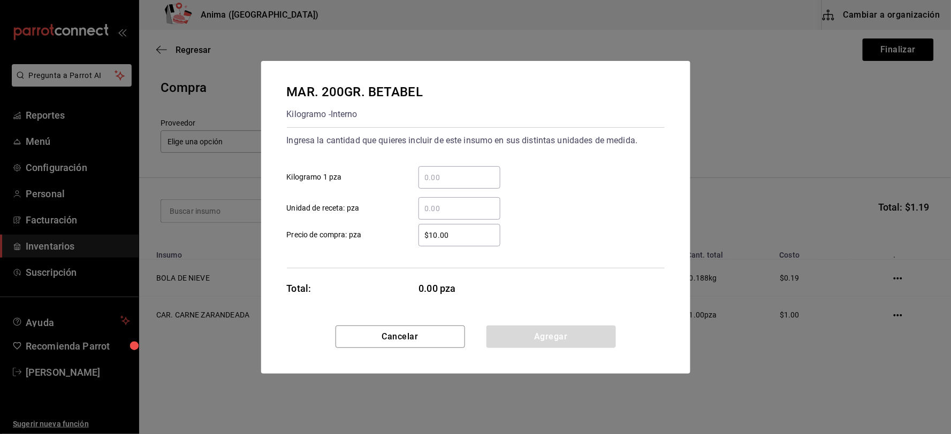
click at [439, 210] on input "​ Unidad de receta: pza" at bounding box center [459, 208] width 82 height 13
type input "1"
type input "$1"
click button "Agregar" at bounding box center [550, 337] width 129 height 22
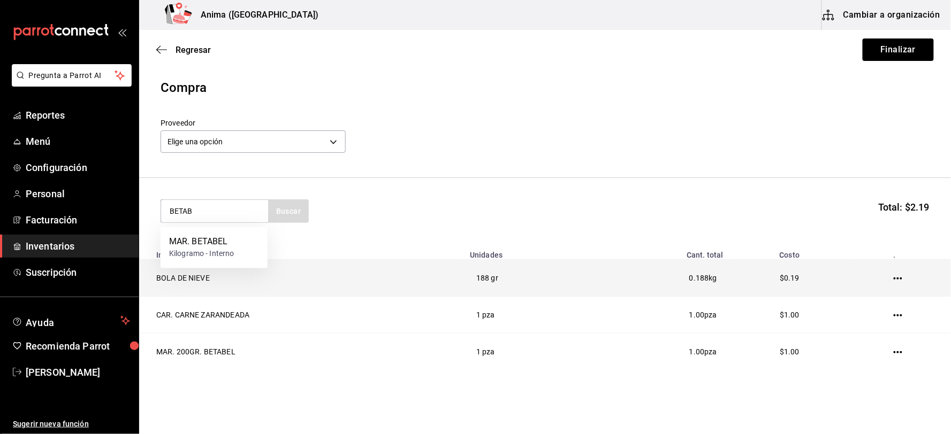
type input "BETAB"
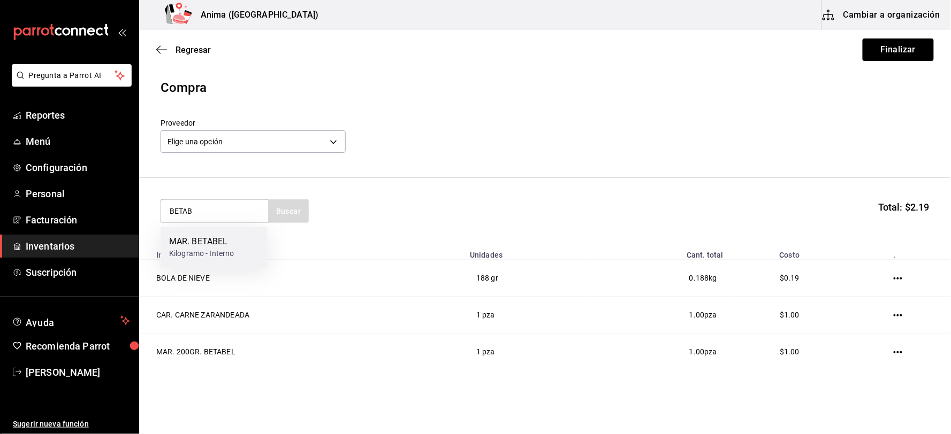
click at [224, 241] on div "MAR. BETABEL" at bounding box center [201, 242] width 65 height 13
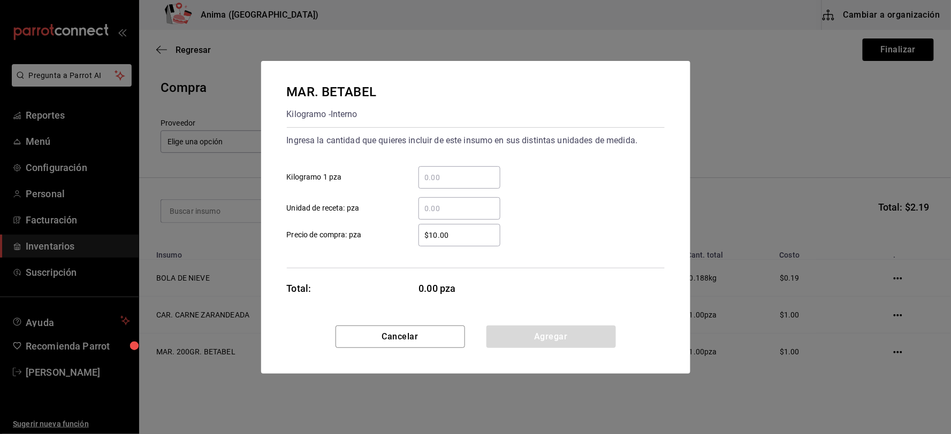
click at [470, 211] on input "​ Unidad de receta: pza" at bounding box center [459, 208] width 82 height 13
type input "8"
type input "$1"
click button "Agregar" at bounding box center [550, 337] width 129 height 22
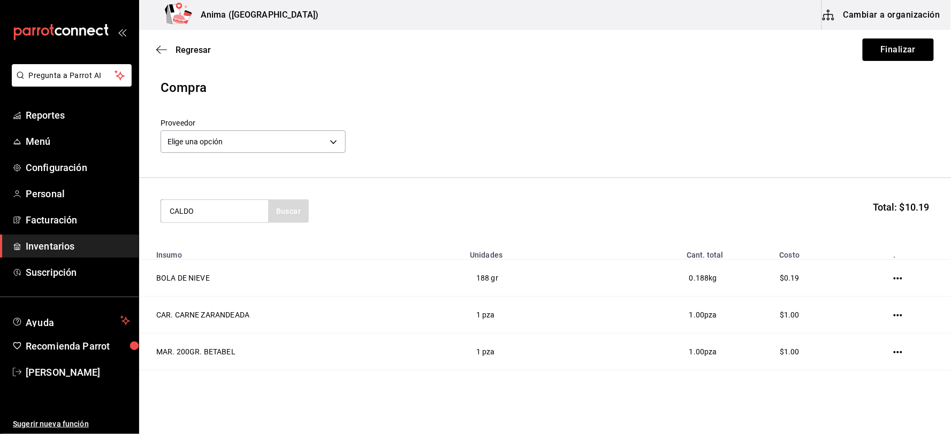
type input "CALDO"
click at [284, 212] on div "CALDO Buscar" at bounding box center [235, 212] width 148 height 24
click at [248, 215] on input "CALDO" at bounding box center [214, 211] width 107 height 22
click at [225, 242] on div "MAR. CALDO DE CAMARON" at bounding box center [214, 249] width 90 height 26
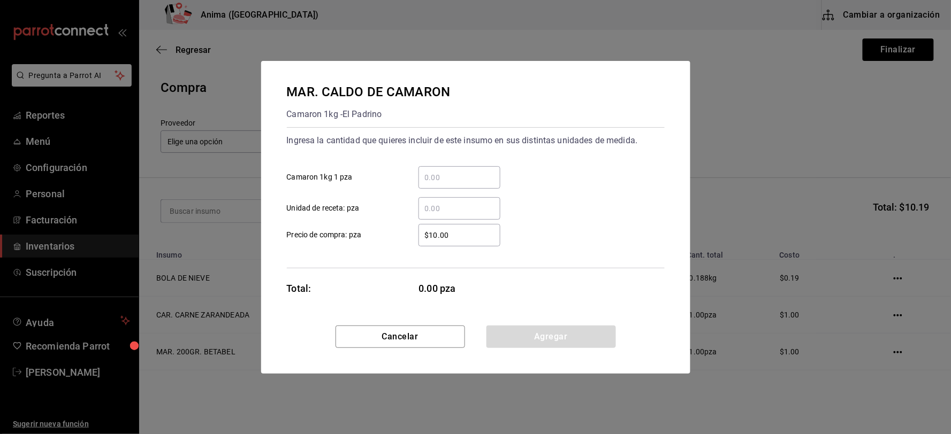
click at [437, 209] on input "​ Unidad de receta: pza" at bounding box center [459, 208] width 82 height 13
type input "15"
type input "$1"
click button "Agregar" at bounding box center [550, 337] width 129 height 22
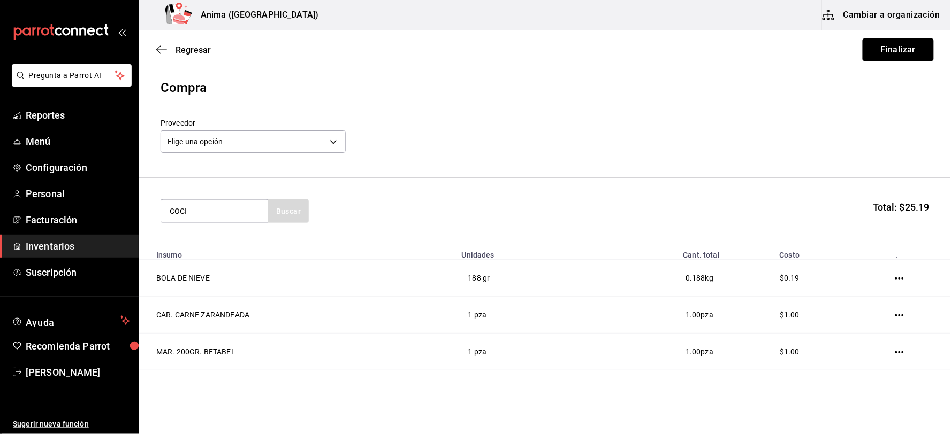
type input "COCI"
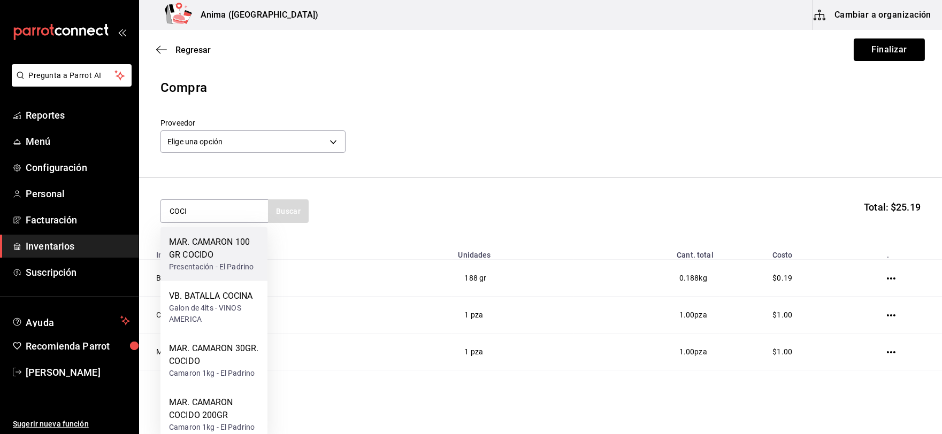
click at [243, 250] on div "MAR. CAMARON 100 GR COCIDO" at bounding box center [214, 249] width 90 height 26
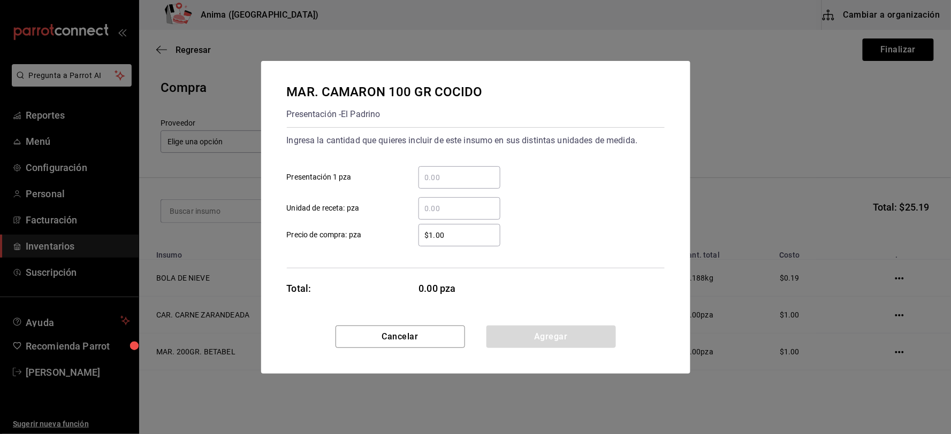
click at [462, 207] on input "​ Unidad de receta: pza" at bounding box center [459, 208] width 82 height 13
type input "2"
type input "$1"
click button "Agregar" at bounding box center [550, 337] width 129 height 22
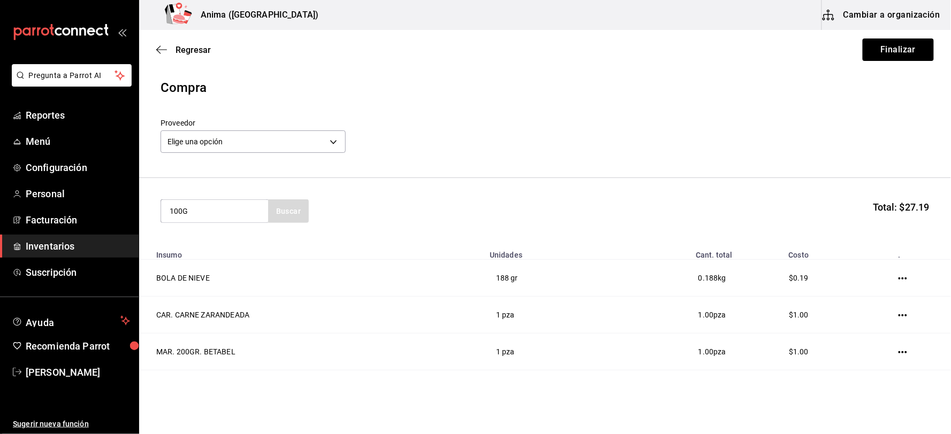
type input "100G"
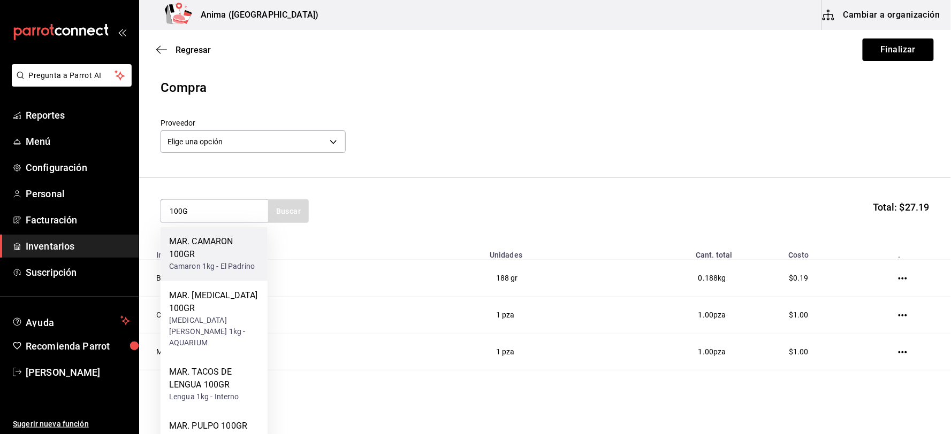
click at [228, 257] on div "MAR. CAMARON 100GR" at bounding box center [214, 249] width 90 height 26
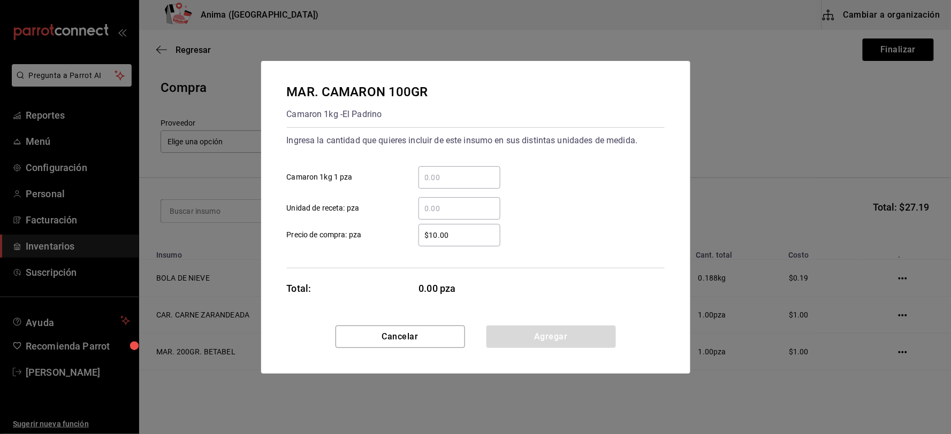
click at [446, 207] on input "​ Unidad de receta: pza" at bounding box center [459, 208] width 82 height 13
type input "1"
type input "$1"
click button "Agregar" at bounding box center [550, 337] width 129 height 22
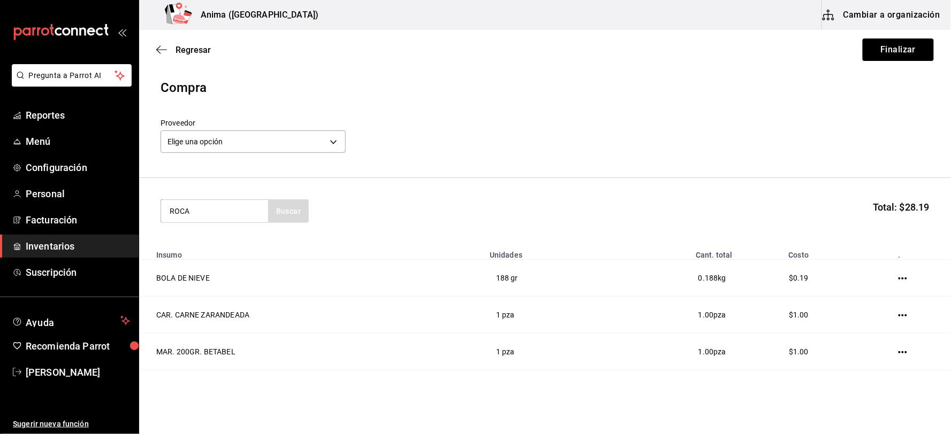
type input "ROCA"
click at [223, 251] on div "MAR. CAMARONES ROCA 150GR" at bounding box center [214, 249] width 90 height 26
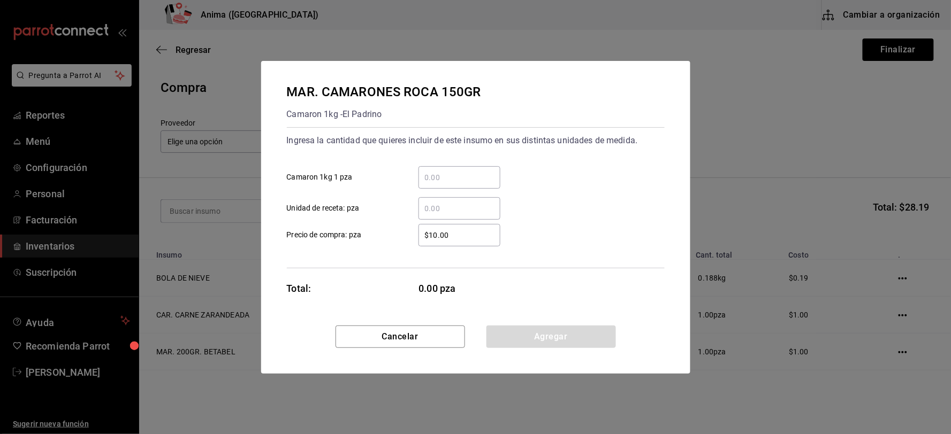
click at [475, 203] on input "​ Unidad de receta: pza" at bounding box center [459, 208] width 82 height 13
type input "2"
type input "$1"
click at [546, 344] on button "Agregar" at bounding box center [550, 337] width 129 height 22
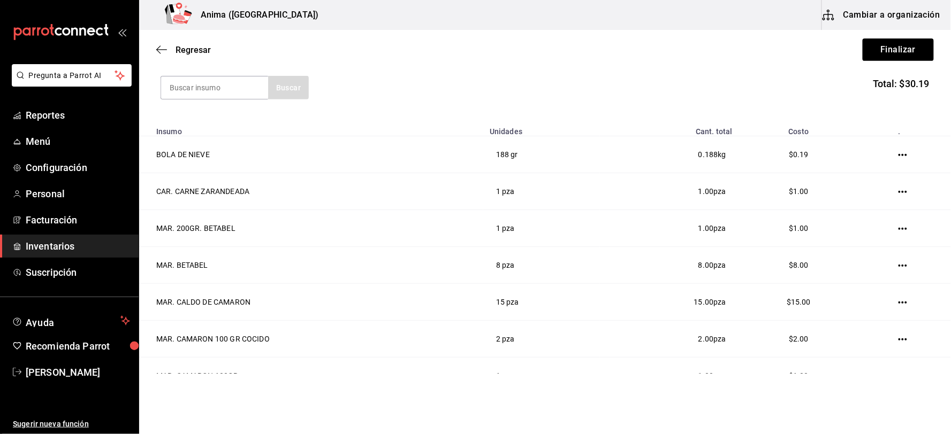
scroll to position [0, 0]
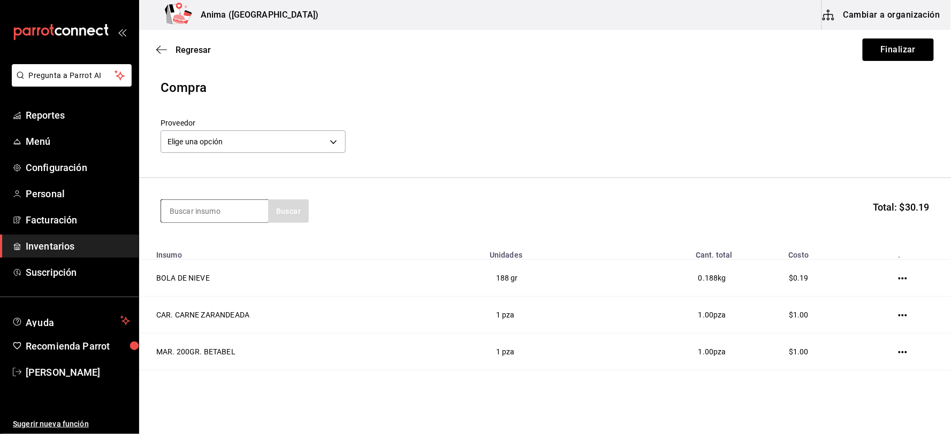
click at [232, 206] on input at bounding box center [214, 211] width 107 height 22
type input "PERUA"
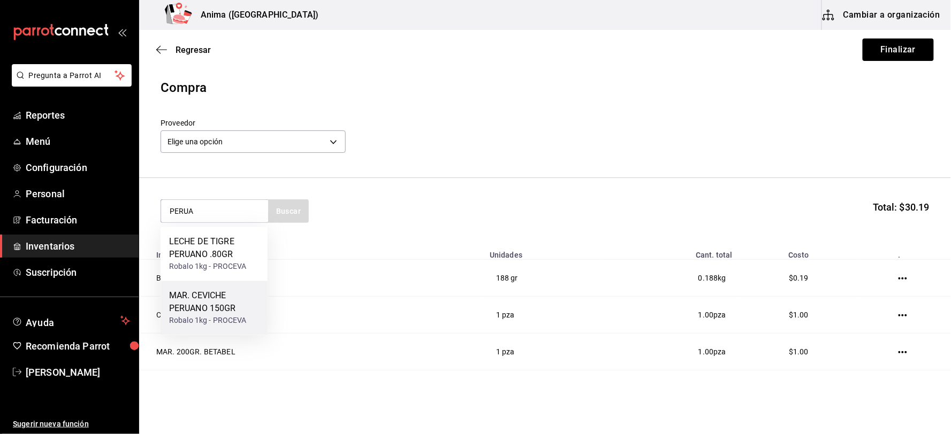
click at [220, 304] on div "MAR. CEVICHE PERUANO 150GR" at bounding box center [214, 303] width 90 height 26
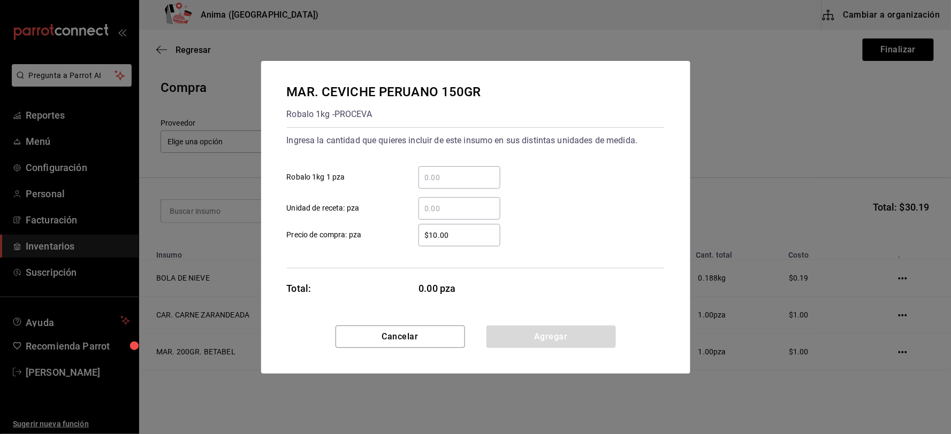
click at [479, 202] on input "​ Unidad de receta: pza" at bounding box center [459, 208] width 82 height 13
type input "1"
type input "$1"
click button "Agregar" at bounding box center [550, 337] width 129 height 22
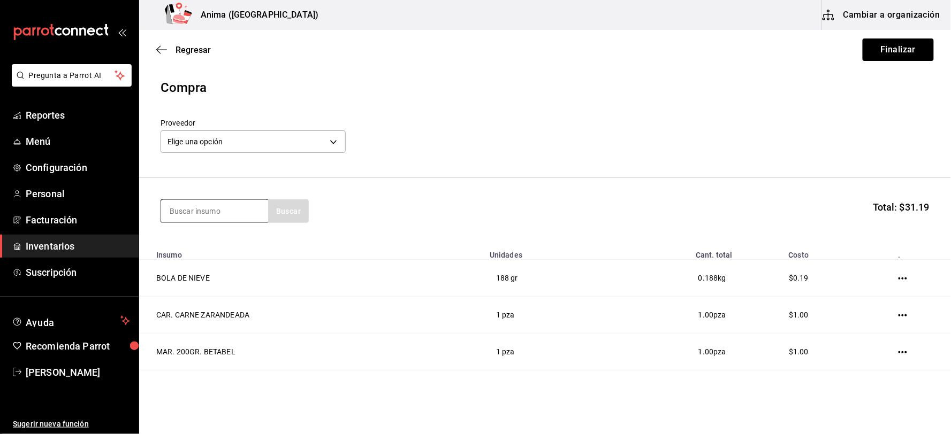
click at [235, 209] on input at bounding box center [214, 211] width 107 height 22
type input "ESPA"
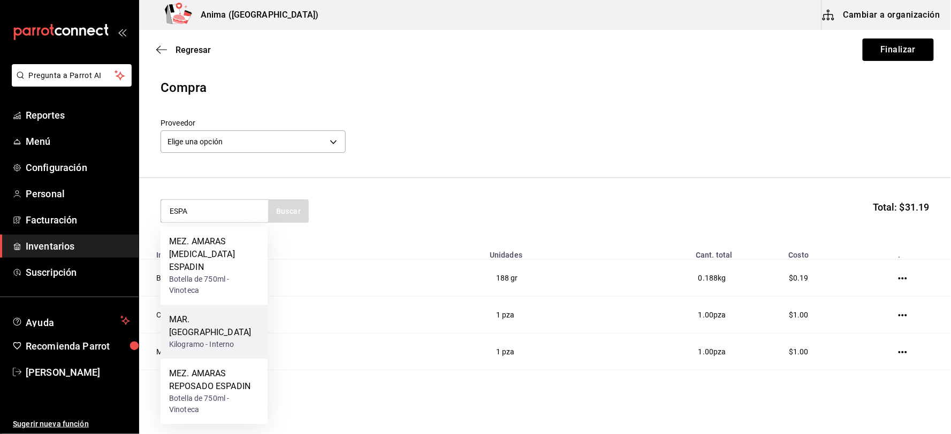
click at [220, 314] on div "MAR. ESPARRAGOS" at bounding box center [214, 327] width 90 height 26
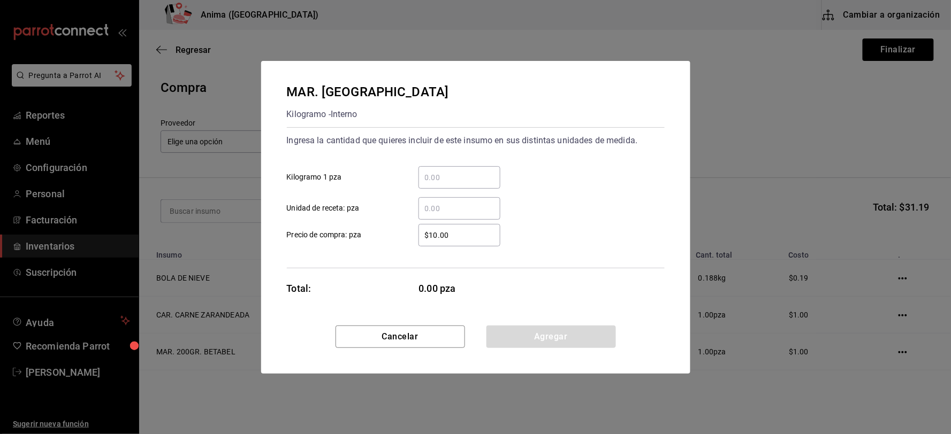
click at [429, 216] on div "​" at bounding box center [459, 208] width 82 height 22
click at [429, 215] on input "​ Unidad de receta: pza" at bounding box center [459, 208] width 82 height 13
type input "18"
type input "$1"
click button "Agregar" at bounding box center [550, 337] width 129 height 22
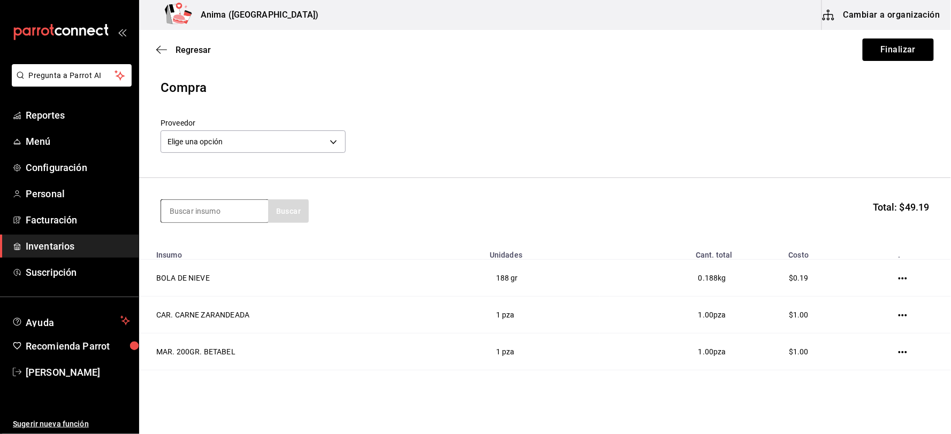
click at [225, 209] on input at bounding box center [214, 211] width 107 height 22
type input "OSTIO"
click at [224, 247] on div "MAR. OSTIONES A LA BRAZA" at bounding box center [214, 249] width 90 height 26
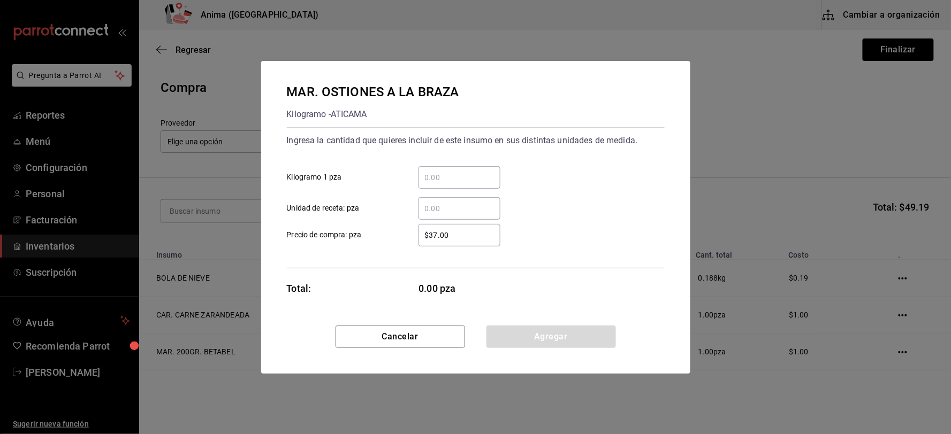
click at [430, 205] on input "​ Unidad de receta: pza" at bounding box center [459, 208] width 82 height 13
type input "6"
type input "$1"
click button "Agregar" at bounding box center [550, 337] width 129 height 22
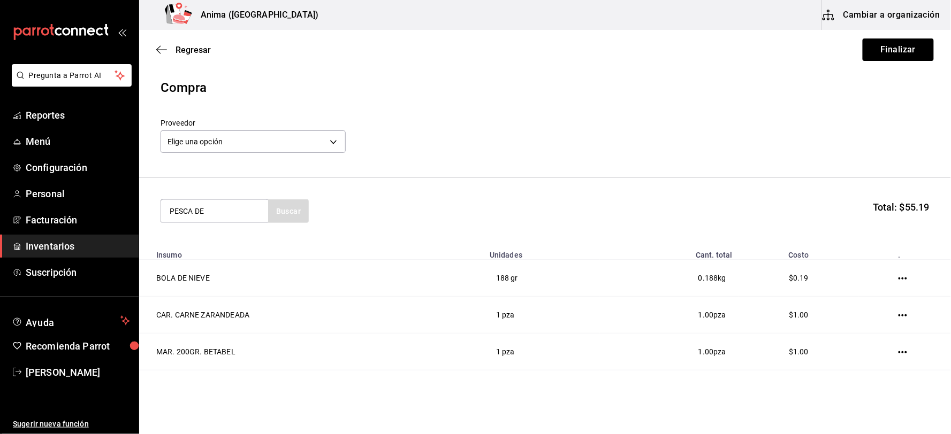
type input "PESCA DE"
click at [295, 203] on div "PESCA DE Buscar" at bounding box center [235, 212] width 148 height 24
click at [295, 216] on div "PESCA DE Buscar" at bounding box center [235, 212] width 148 height 24
click at [240, 213] on input "PESCA DE" at bounding box center [214, 211] width 107 height 22
click at [227, 249] on div "Robalo 1kg - PROCEVA" at bounding box center [210, 254] width 83 height 11
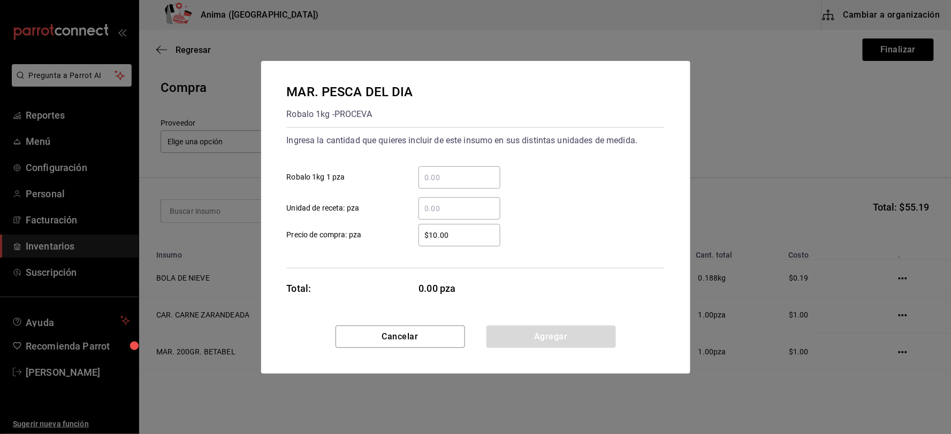
click at [447, 210] on input "​ Unidad de receta: pza" at bounding box center [459, 208] width 82 height 13
type input "10"
type input "$1"
click button "Agregar" at bounding box center [550, 337] width 129 height 22
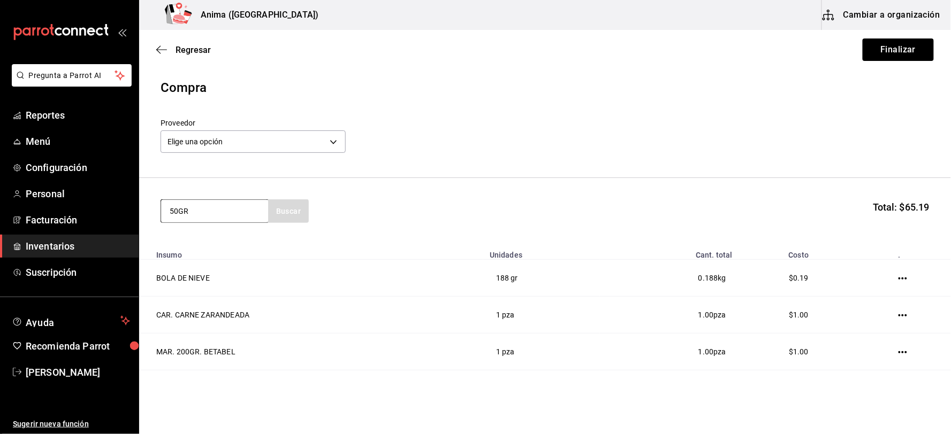
click at [224, 212] on input "50GR" at bounding box center [214, 211] width 107 height 22
type input "50 GR"
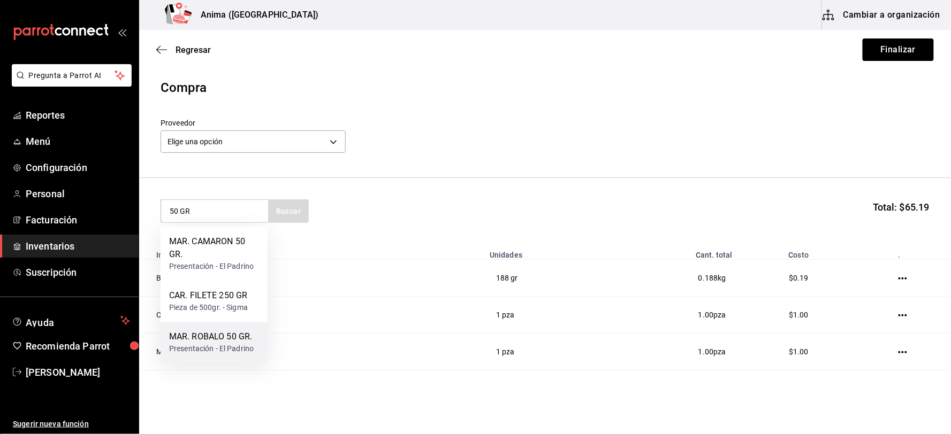
click at [222, 333] on div "MAR. ROBALO 50 GR." at bounding box center [211, 337] width 85 height 13
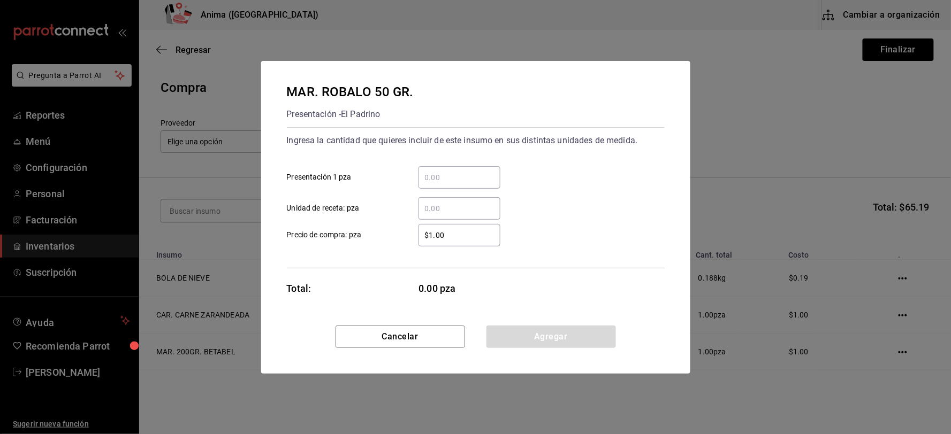
click at [458, 210] on input "​ Unidad de receta: pza" at bounding box center [459, 208] width 82 height 13
type input "1"
type input "$1"
click button "Agregar" at bounding box center [550, 337] width 129 height 22
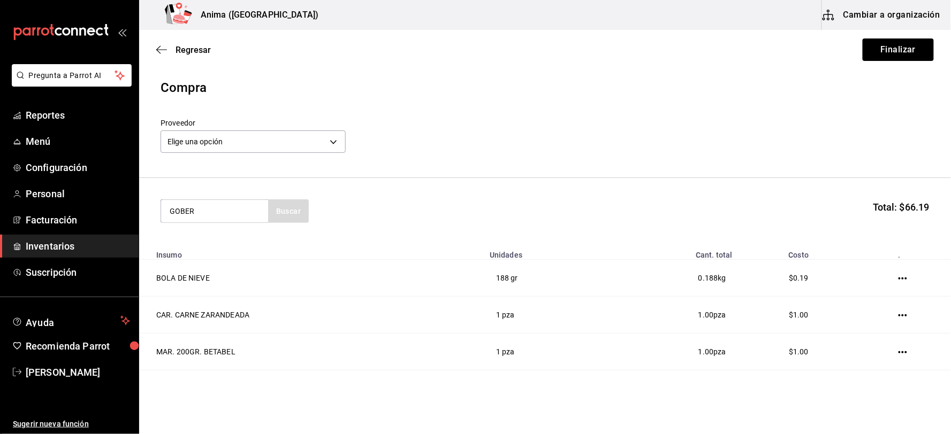
type input "GOBER"
click at [245, 250] on div "MAR. TACO GOBERNADOR 50GR" at bounding box center [214, 249] width 90 height 26
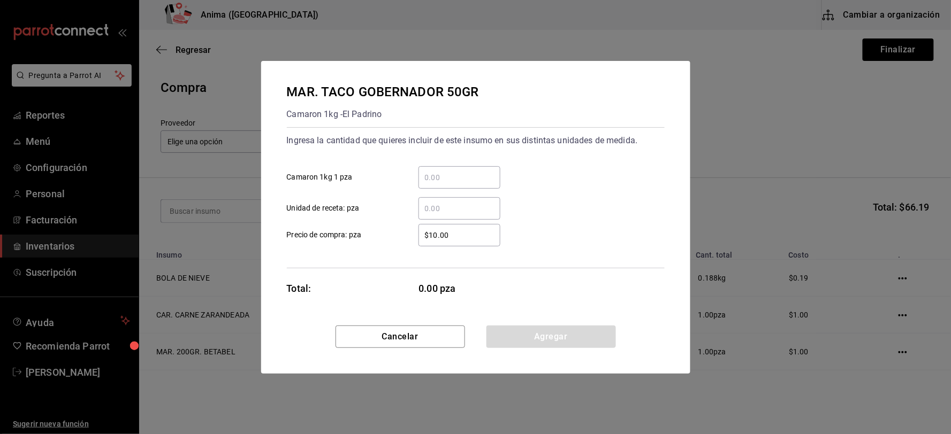
click at [456, 204] on input "​ Unidad de receta: pza" at bounding box center [459, 208] width 82 height 13
type input "8"
type input "$1"
click button "Agregar" at bounding box center [550, 337] width 129 height 22
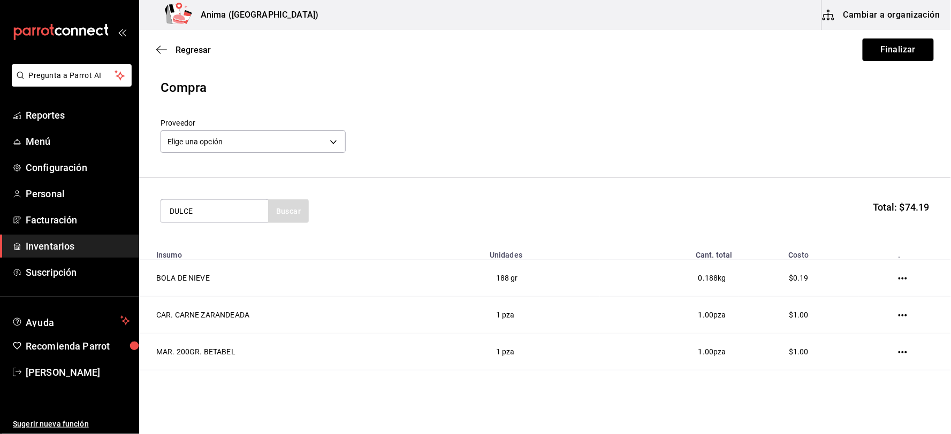
type input "DULCE"
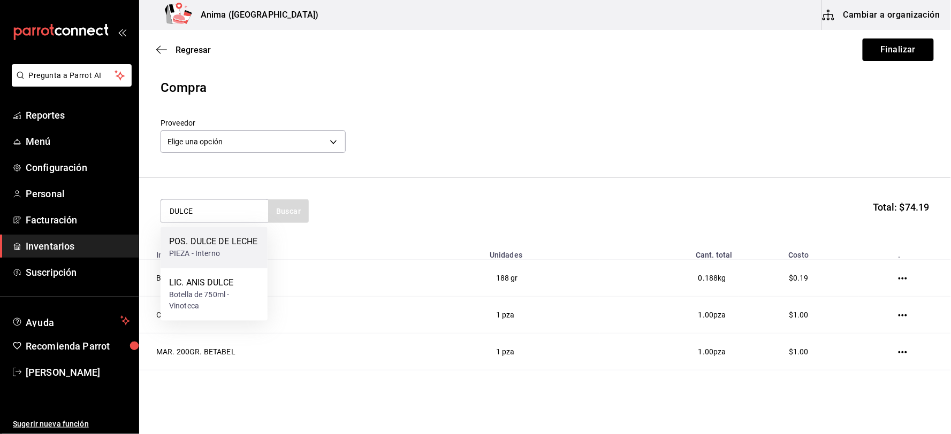
click at [193, 249] on div "PIEZA - Interno" at bounding box center [213, 254] width 89 height 11
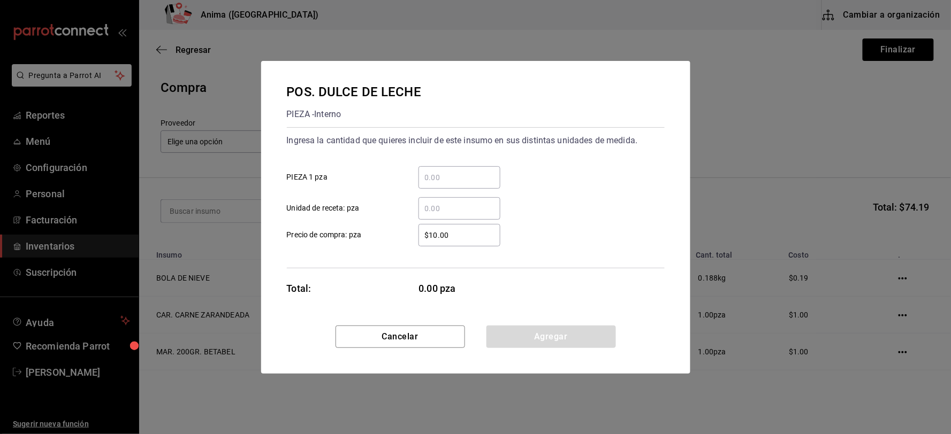
click at [476, 205] on input "​ Unidad de receta: pza" at bounding box center [459, 208] width 82 height 13
type input "2"
type input "$1"
click button "Agregar" at bounding box center [550, 337] width 129 height 22
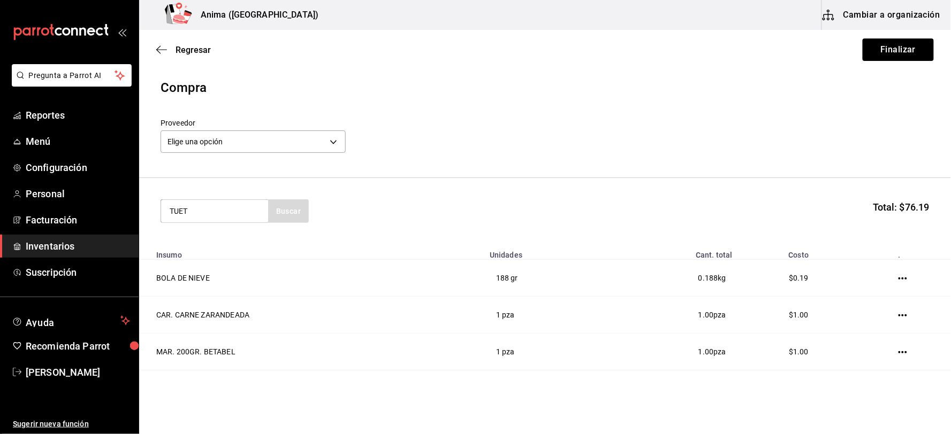
type input "TUET"
click at [247, 241] on div "TUETANO Pieza - PROCEVA" at bounding box center [214, 247] width 107 height 41
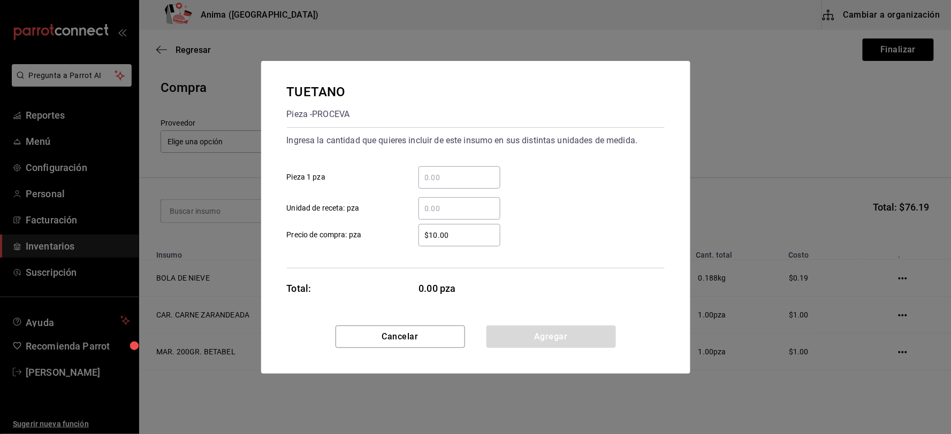
click at [464, 208] on input "​ Unidad de receta: pza" at bounding box center [459, 208] width 82 height 13
type input "16"
type input "$1"
click button "Agregar" at bounding box center [550, 337] width 129 height 22
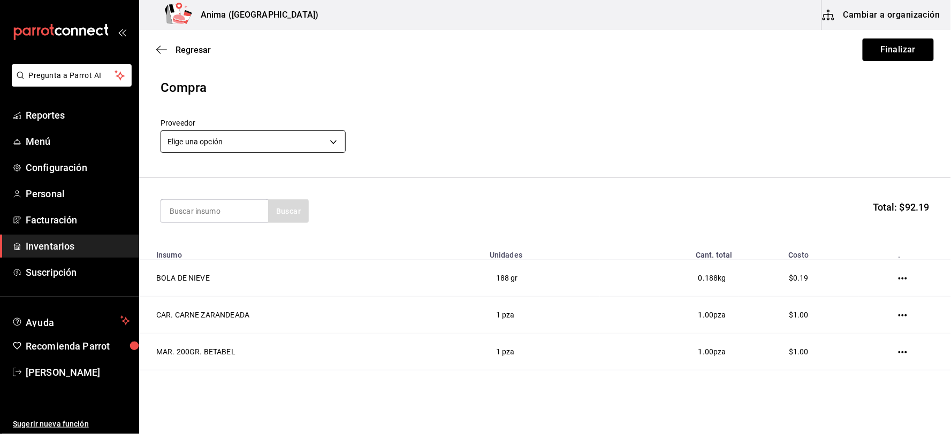
click at [253, 147] on body "Pregunta a Parrot AI Reportes Menú Configuración Personal Facturación Inventari…" at bounding box center [475, 187] width 951 height 374
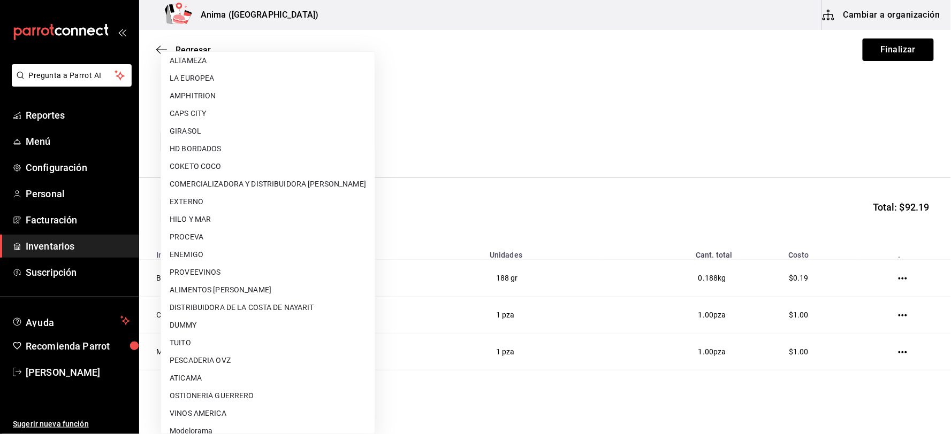
scroll to position [138, 0]
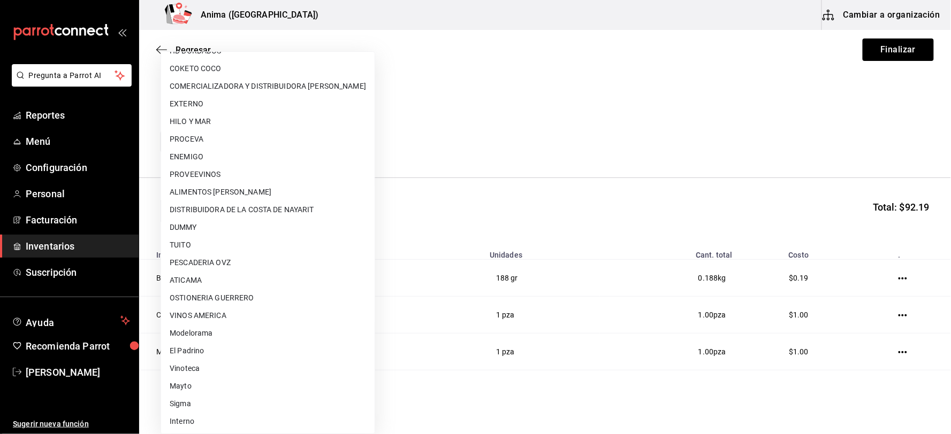
click at [198, 414] on li "Interno" at bounding box center [267, 422] width 213 height 18
type input "c4277463-642f-4394-a394-6273027aff12"
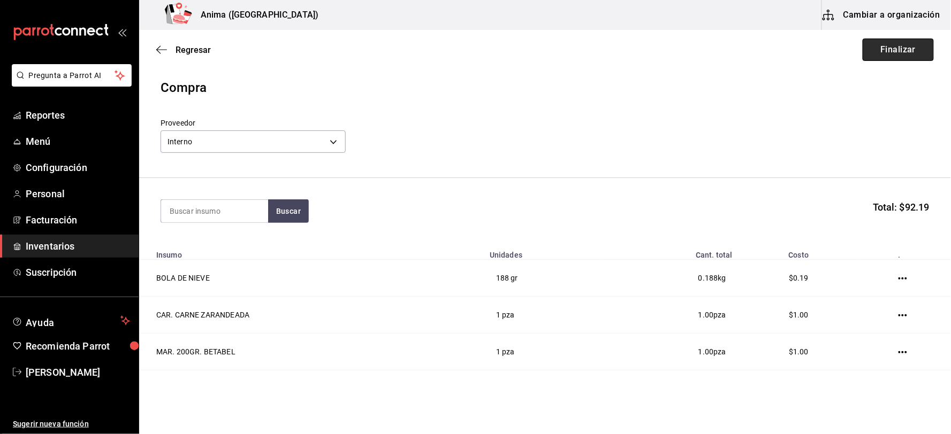
click at [888, 48] on button "Finalizar" at bounding box center [898, 50] width 71 height 22
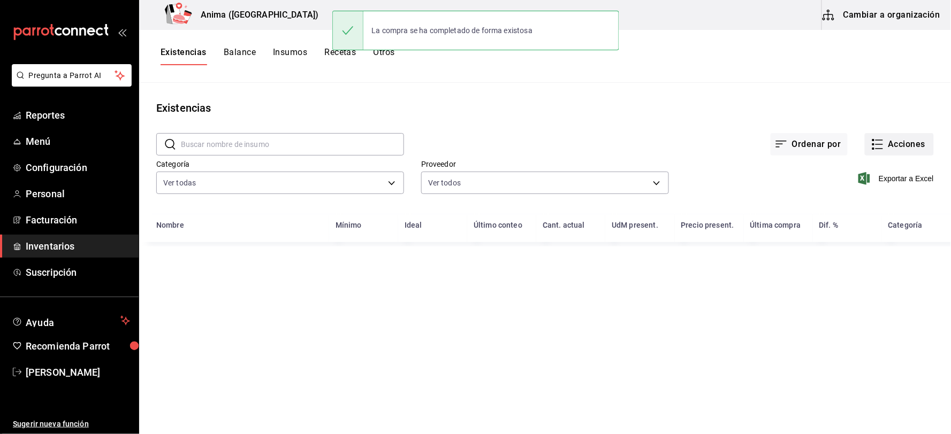
click at [900, 152] on button "Acciones" at bounding box center [899, 144] width 69 height 22
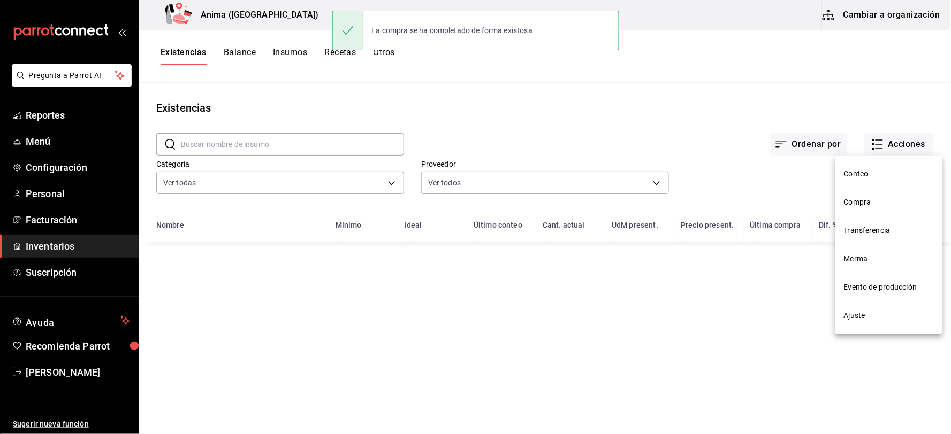
click at [875, 201] on span "Compra" at bounding box center [889, 202] width 90 height 11
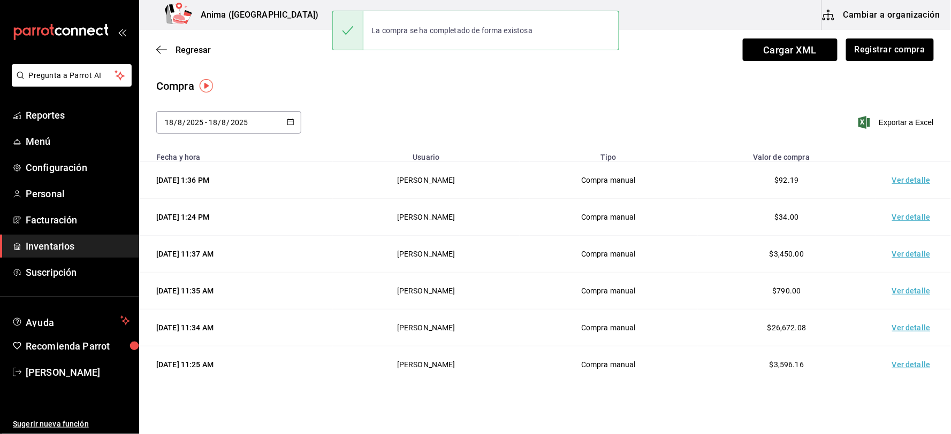
click at [895, 177] on td "Ver detalle" at bounding box center [913, 180] width 75 height 37
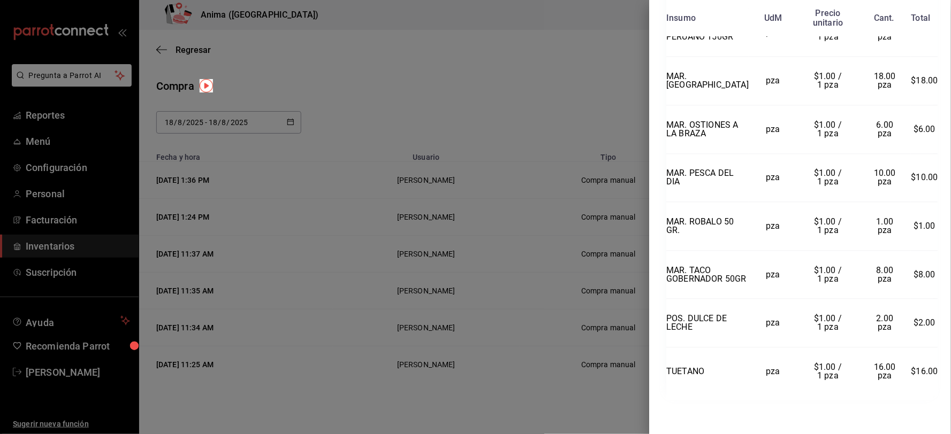
scroll to position [735, 0]
